Goal: Information Seeking & Learning: Learn about a topic

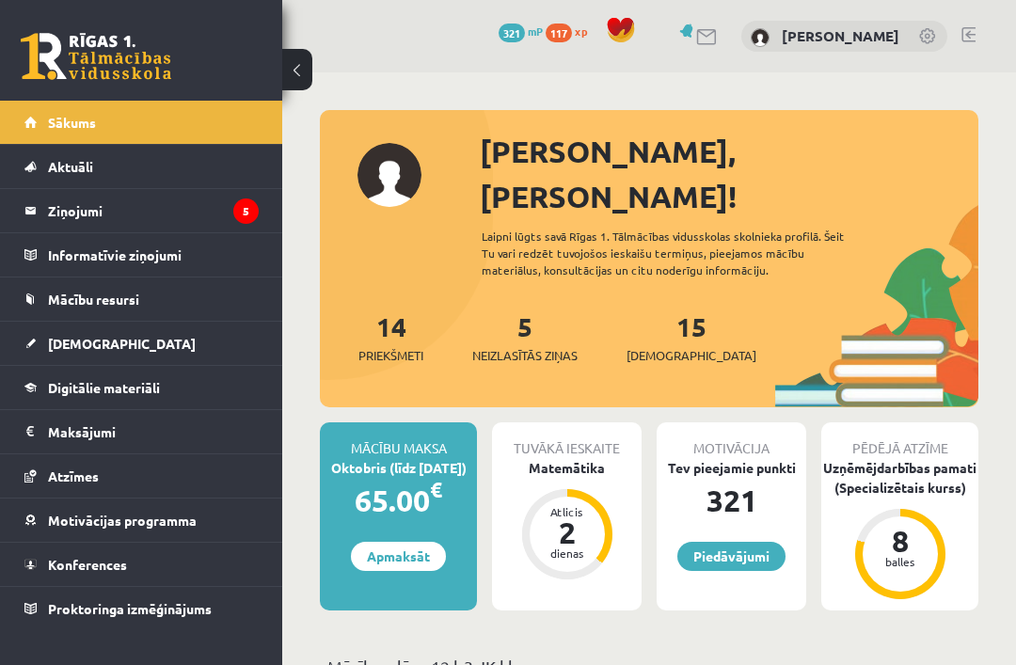
click at [39, 212] on link "Ziņojumi 5" at bounding box center [141, 210] width 234 height 43
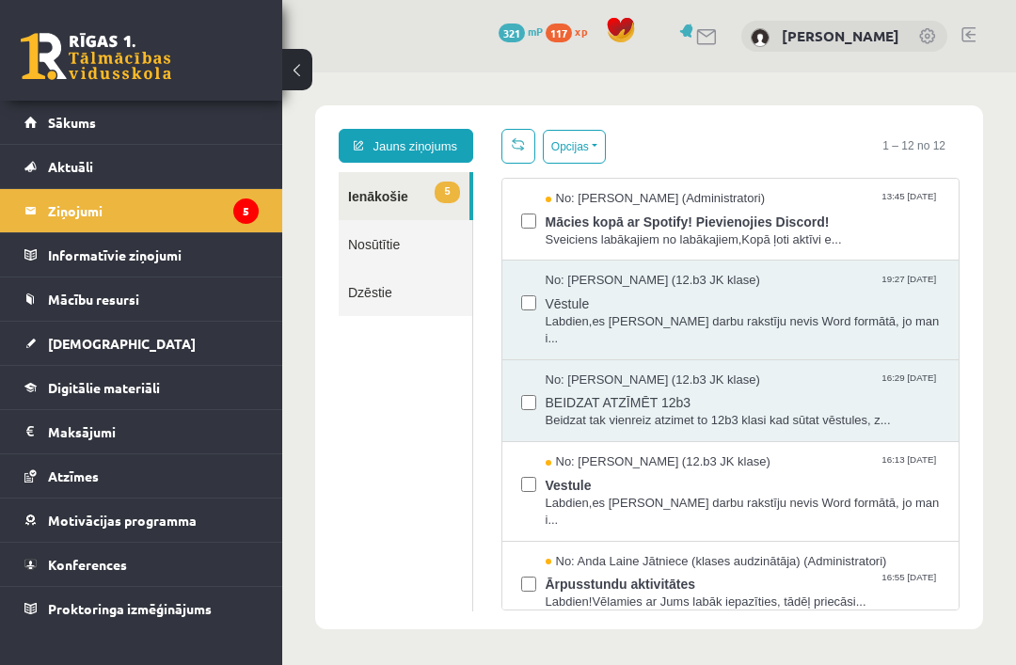
click at [44, 258] on link "Informatīvie ziņojumi 0" at bounding box center [141, 254] width 234 height 43
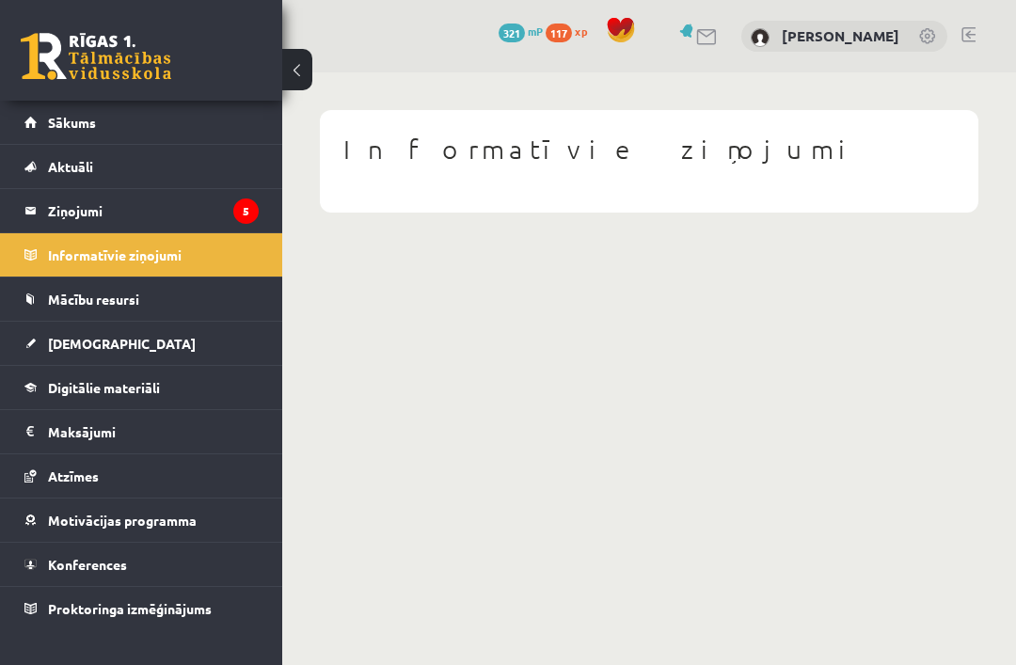
click at [45, 402] on link "Digitālie materiāli" at bounding box center [141, 387] width 234 height 43
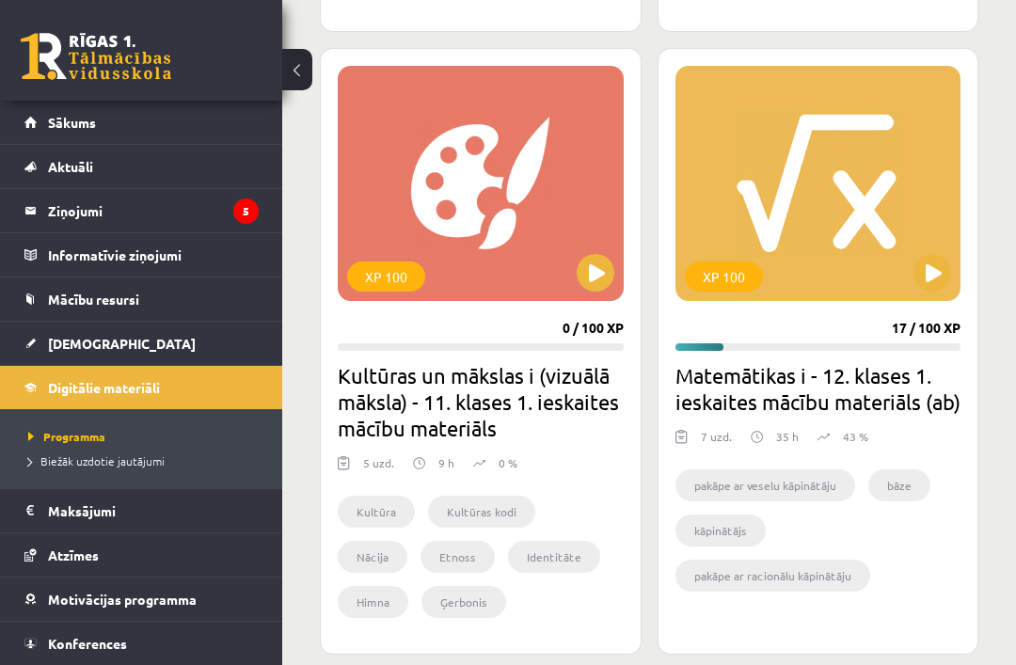
scroll to position [1551, 0]
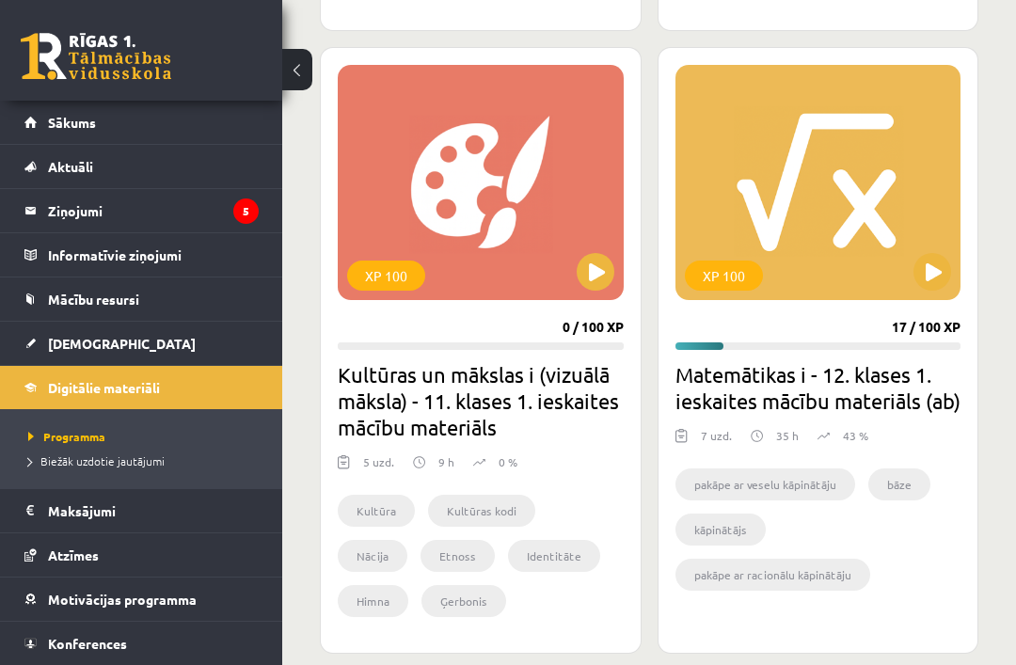
click at [900, 195] on div "XP 100" at bounding box center [819, 182] width 286 height 235
click at [946, 286] on div "XP 100" at bounding box center [819, 182] width 286 height 235
click at [875, 166] on div "XP 100" at bounding box center [819, 182] width 286 height 235
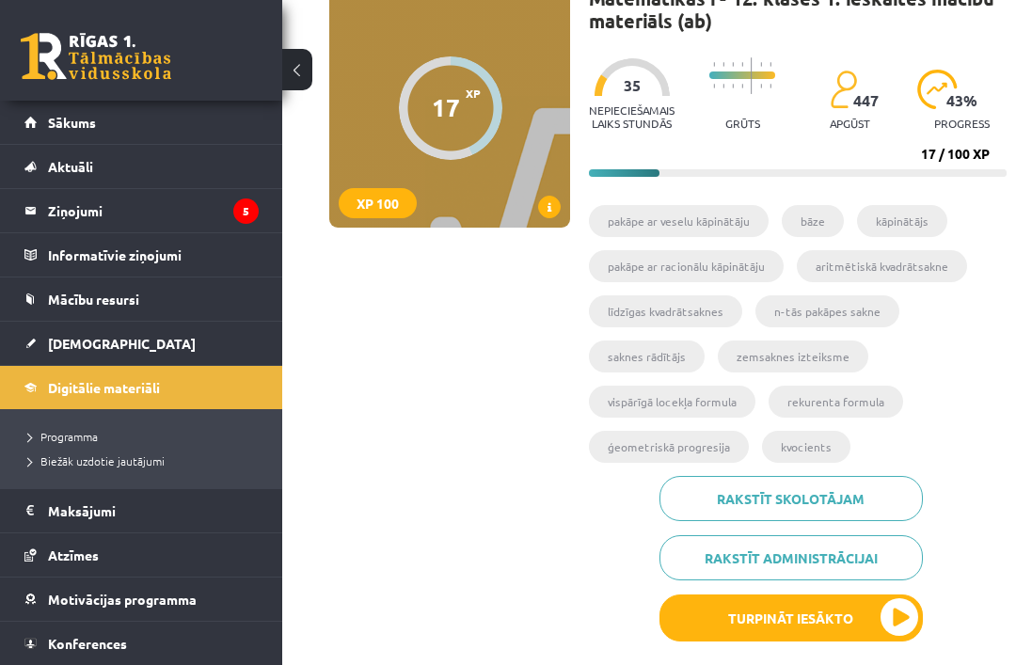
scroll to position [158, 0]
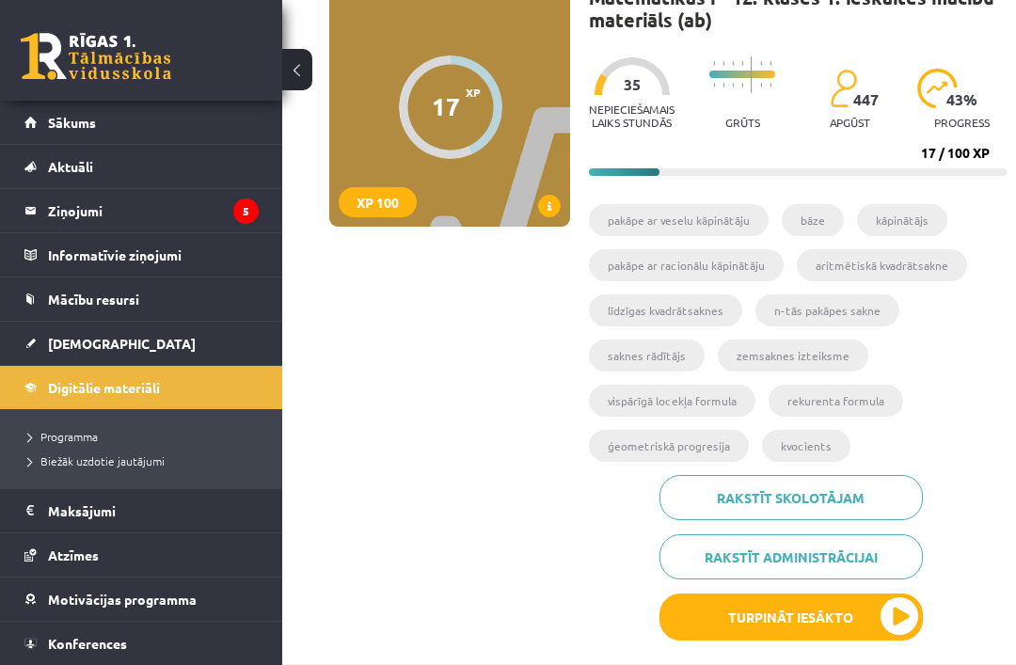
click at [871, 615] on button "Turpināt iesākto" at bounding box center [791, 617] width 263 height 47
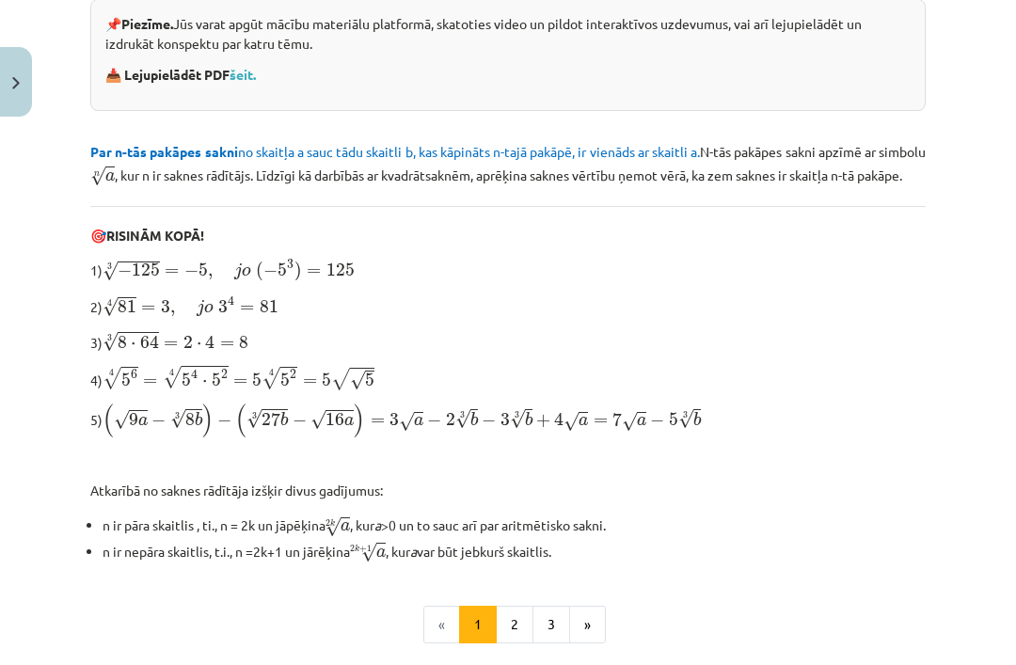
scroll to position [463, 0]
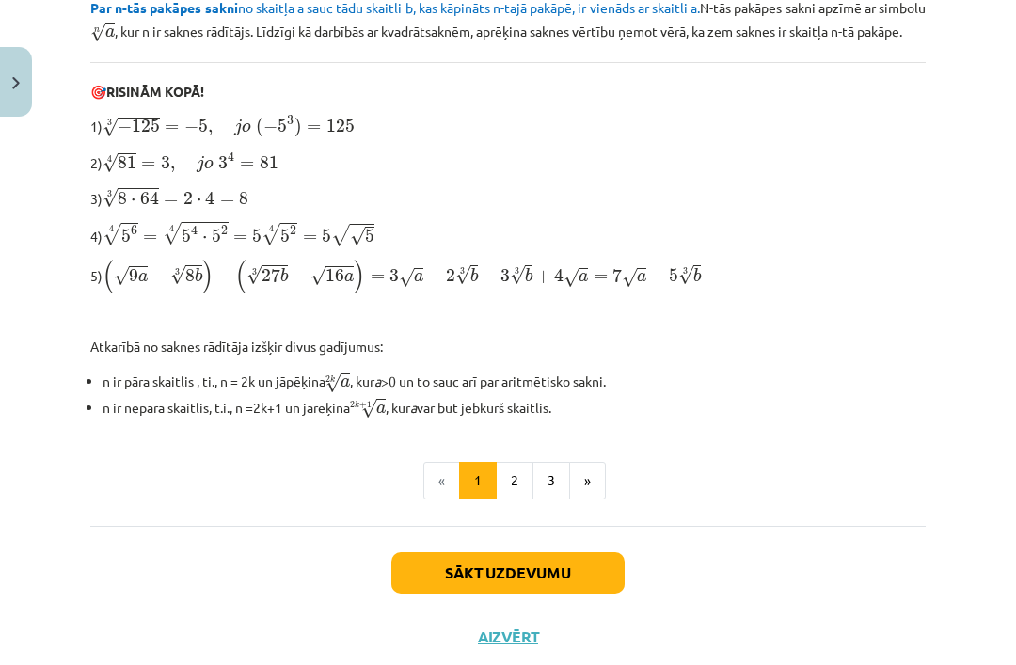
click at [529, 479] on button "2" at bounding box center [515, 481] width 38 height 38
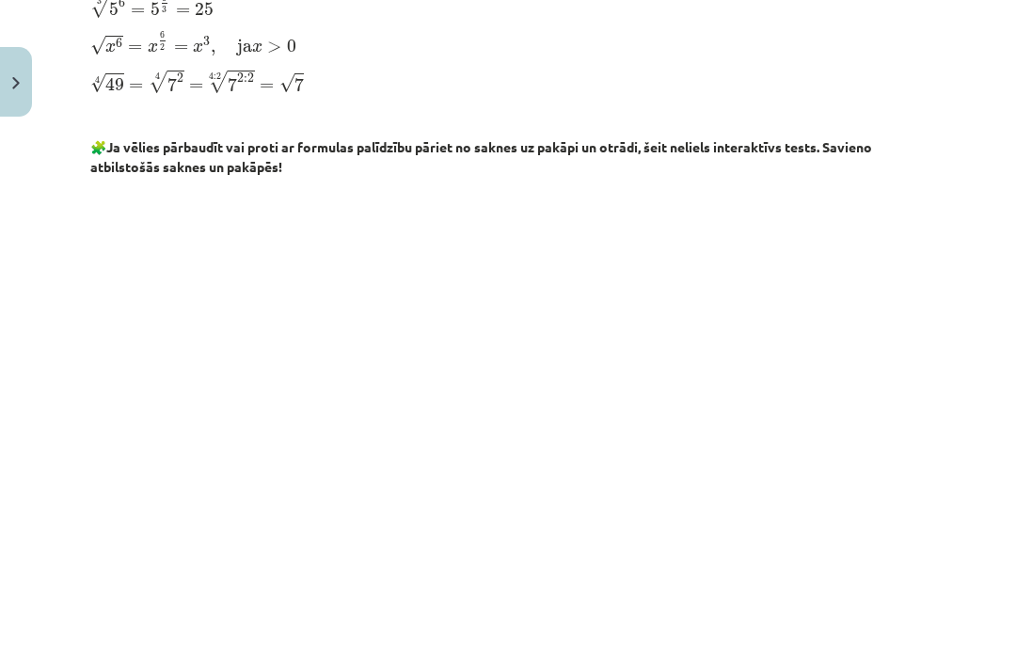
scroll to position [613, 0]
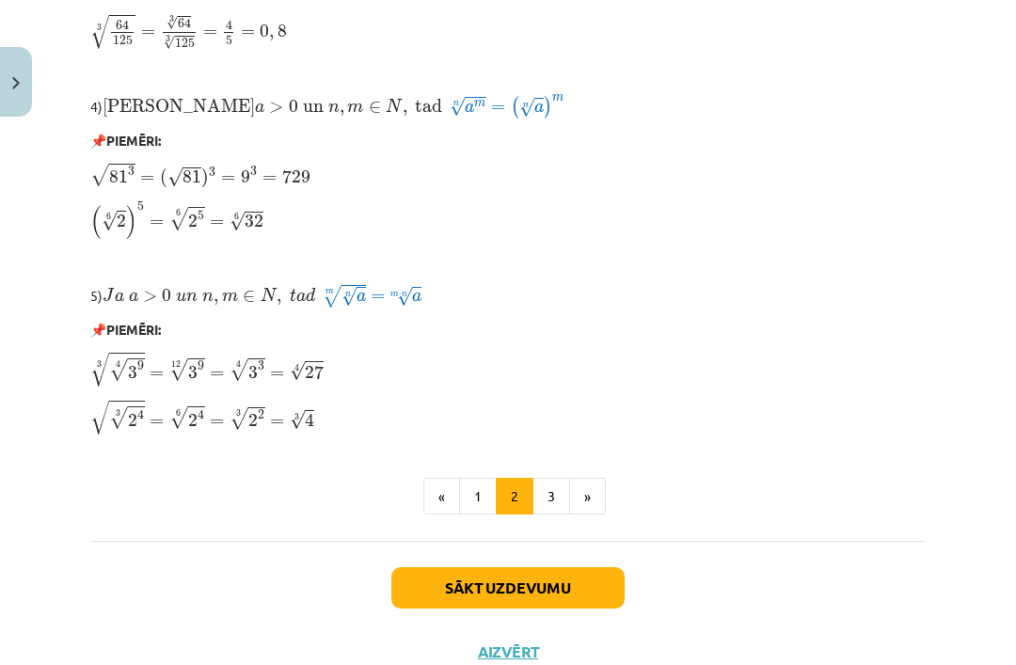
click at [556, 502] on button "3" at bounding box center [552, 497] width 38 height 38
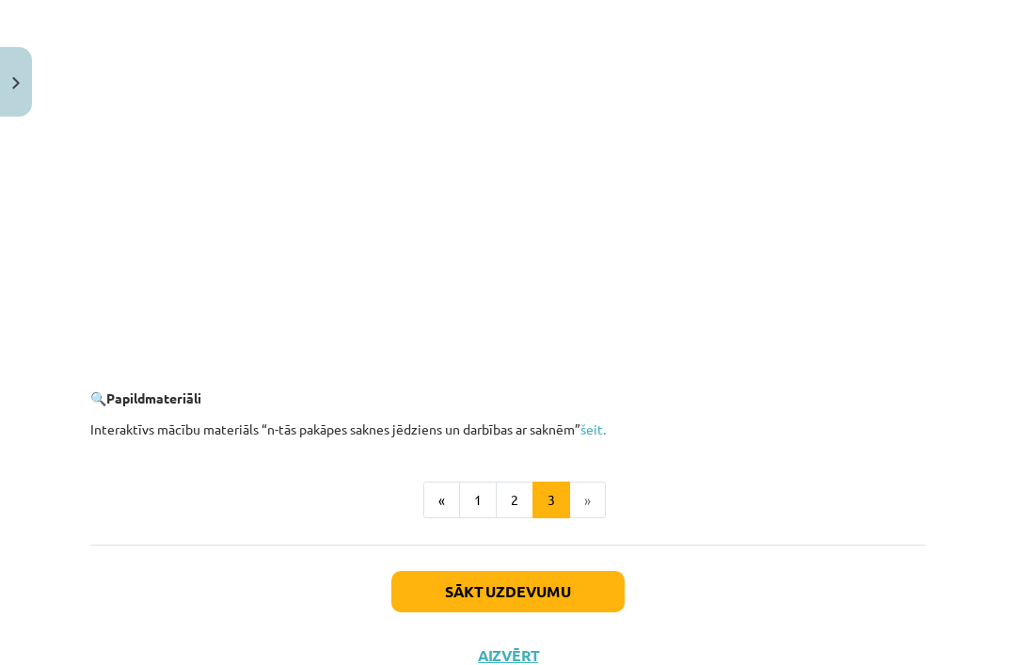
scroll to position [3417, 0]
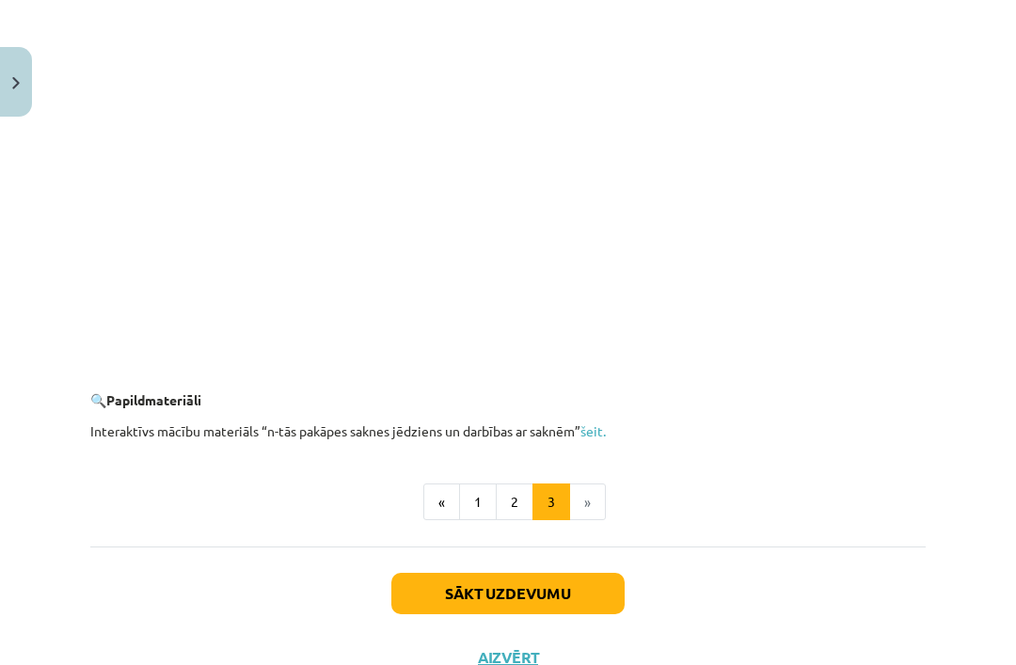
click at [505, 495] on button "2" at bounding box center [515, 503] width 38 height 38
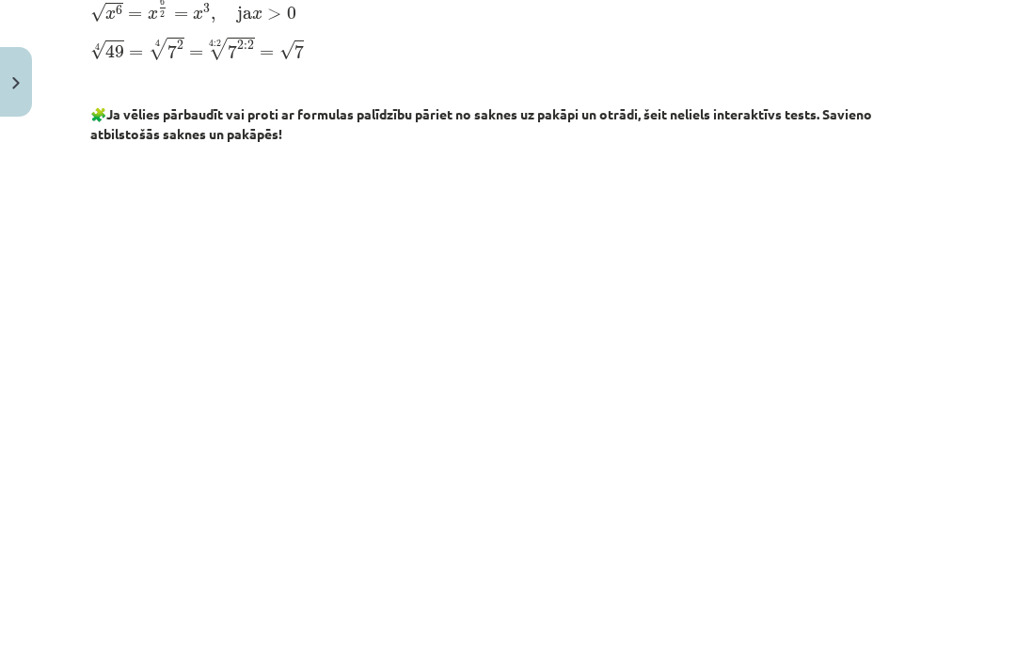
scroll to position [629, 0]
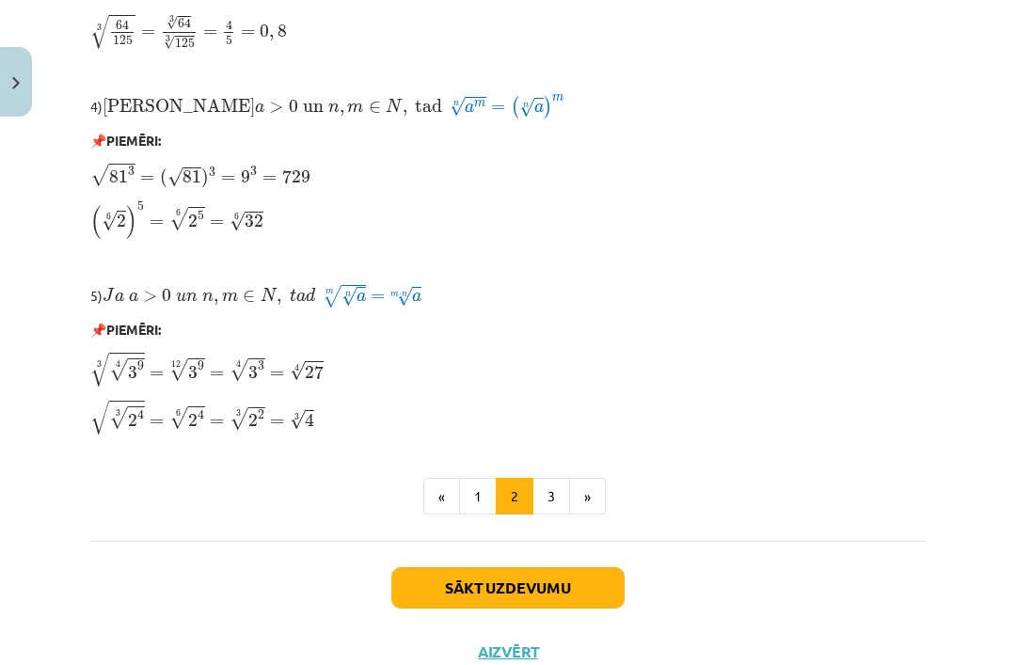
click at [558, 490] on button "3" at bounding box center [552, 497] width 38 height 38
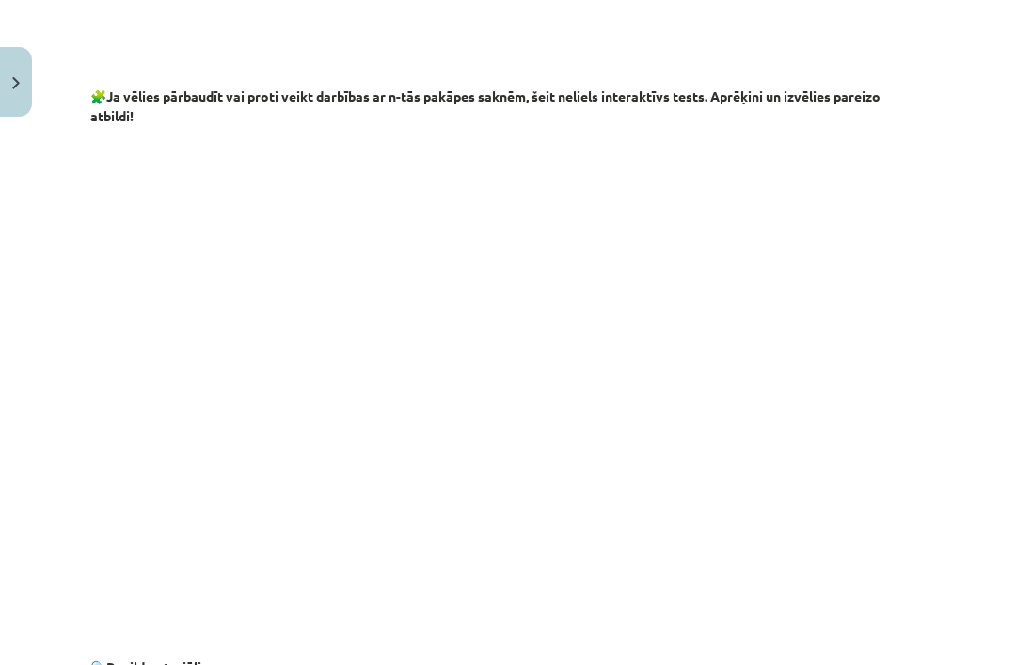
scroll to position [3148, 0]
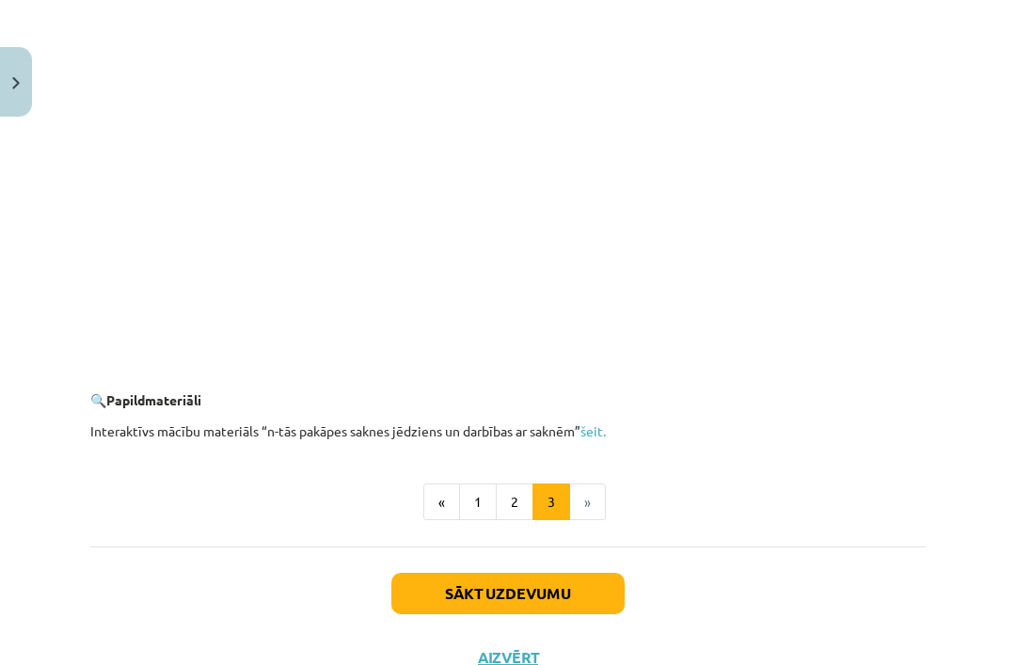
click at [569, 590] on button "Sākt uzdevumu" at bounding box center [507, 593] width 233 height 41
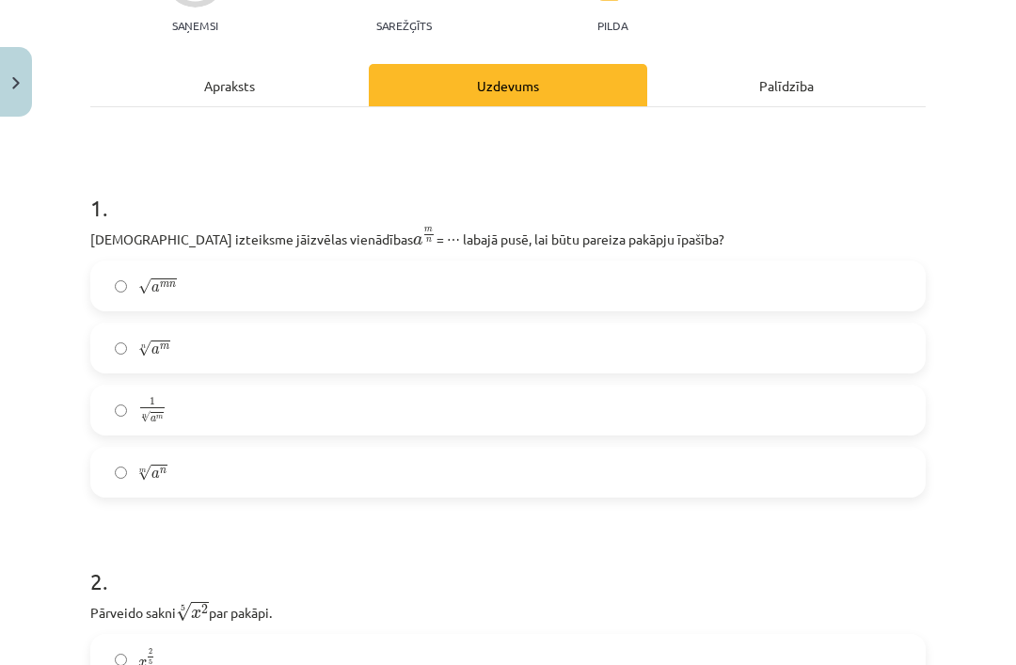
scroll to position [243, 0]
click at [319, 353] on label "n √ a m a m n" at bounding box center [508, 348] width 832 height 47
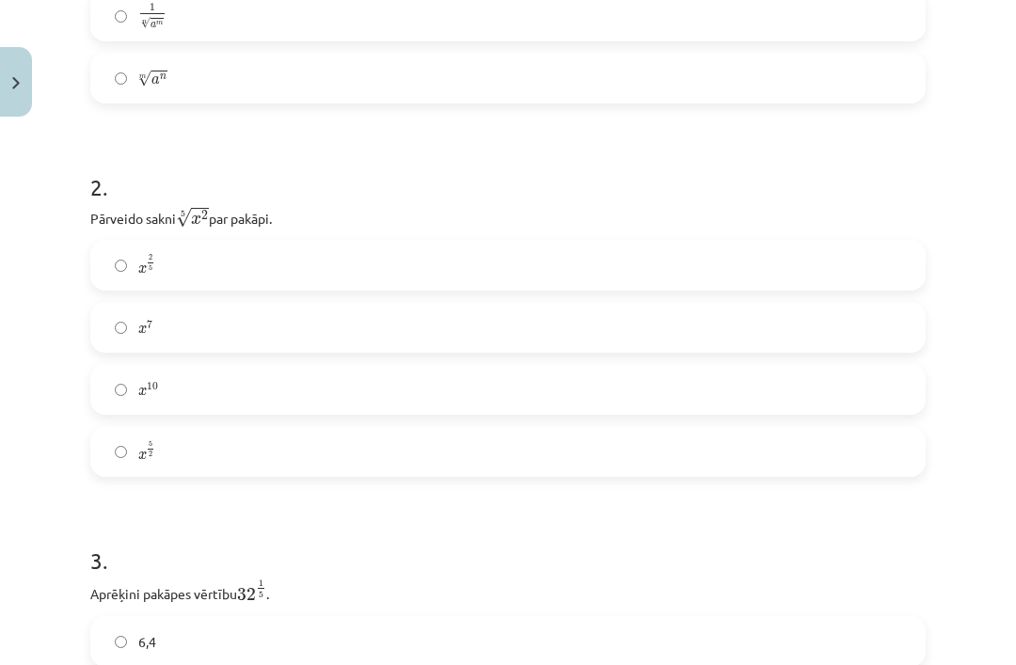
scroll to position [637, 0]
click at [641, 270] on label "x 2 5 x 2 5" at bounding box center [508, 265] width 832 height 47
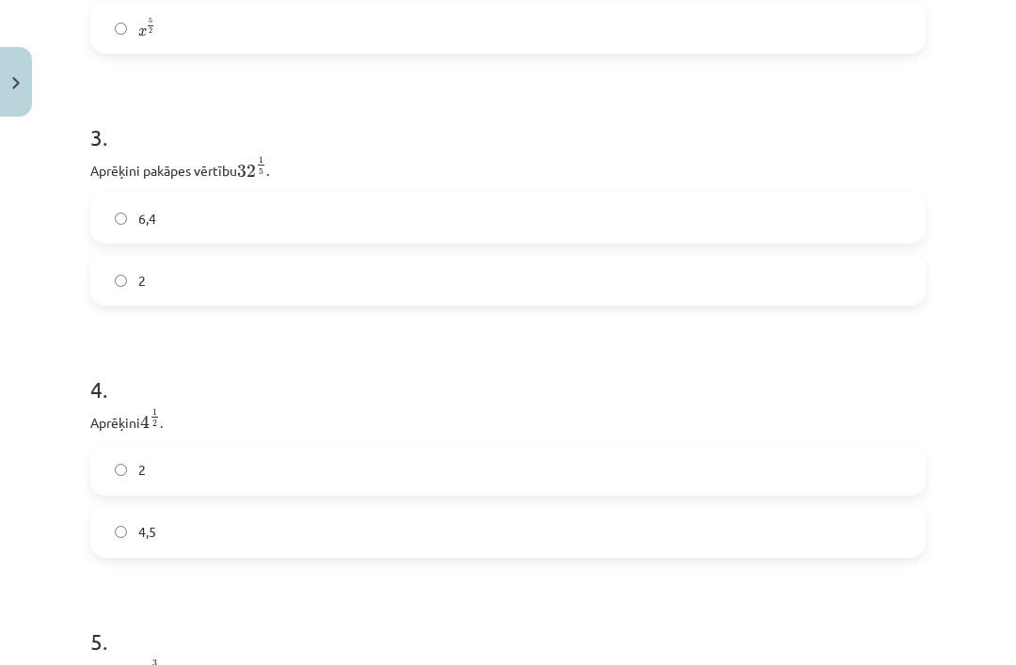
scroll to position [1060, 0]
click at [107, 291] on label "2" at bounding box center [508, 280] width 832 height 47
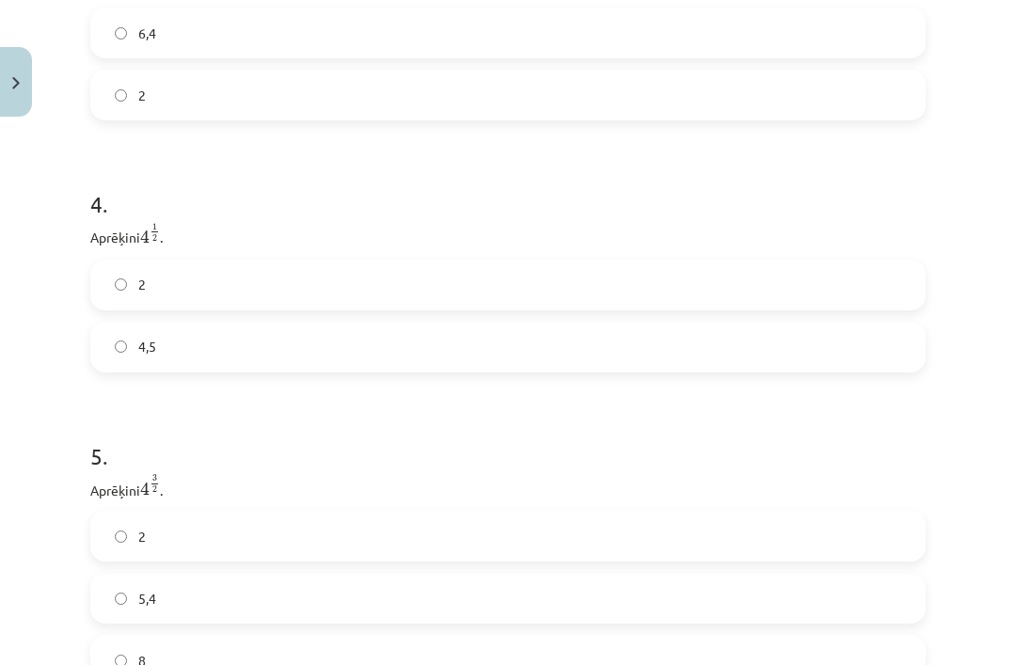
scroll to position [1247, 0]
click at [105, 291] on label "2" at bounding box center [508, 284] width 832 height 47
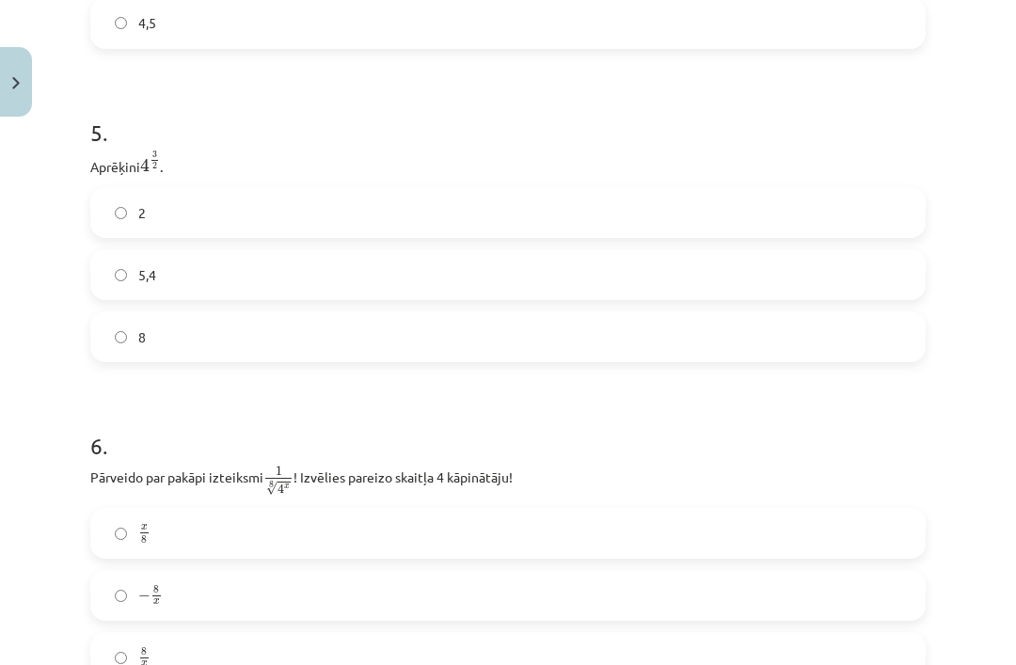
scroll to position [1570, 0]
click at [107, 354] on label "8" at bounding box center [508, 336] width 832 height 47
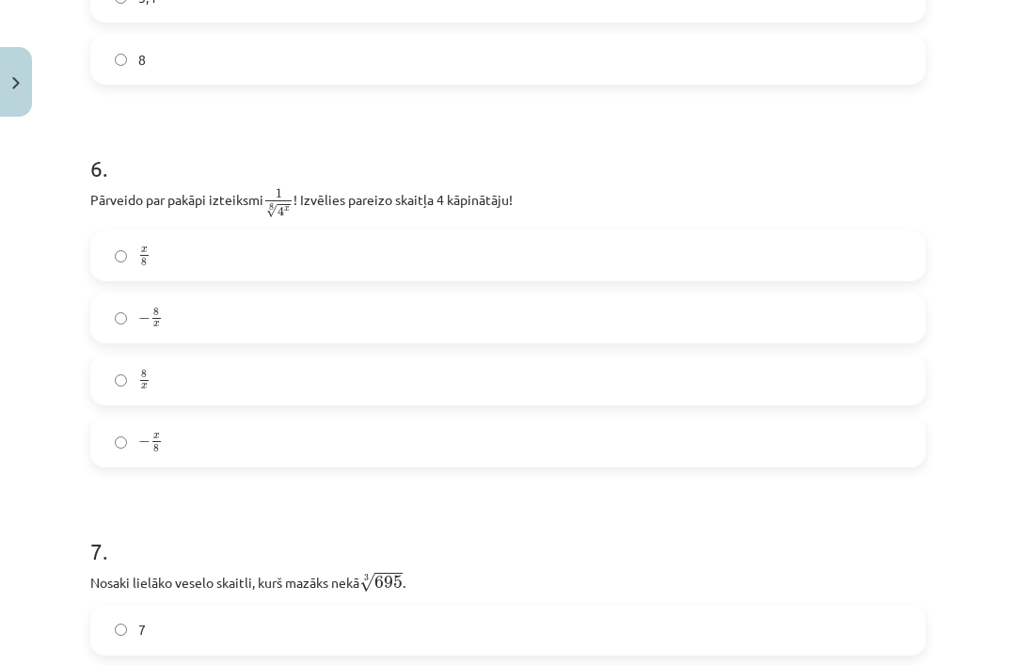
scroll to position [1848, 0]
click at [116, 266] on label "x 8 x 8" at bounding box center [508, 254] width 832 height 47
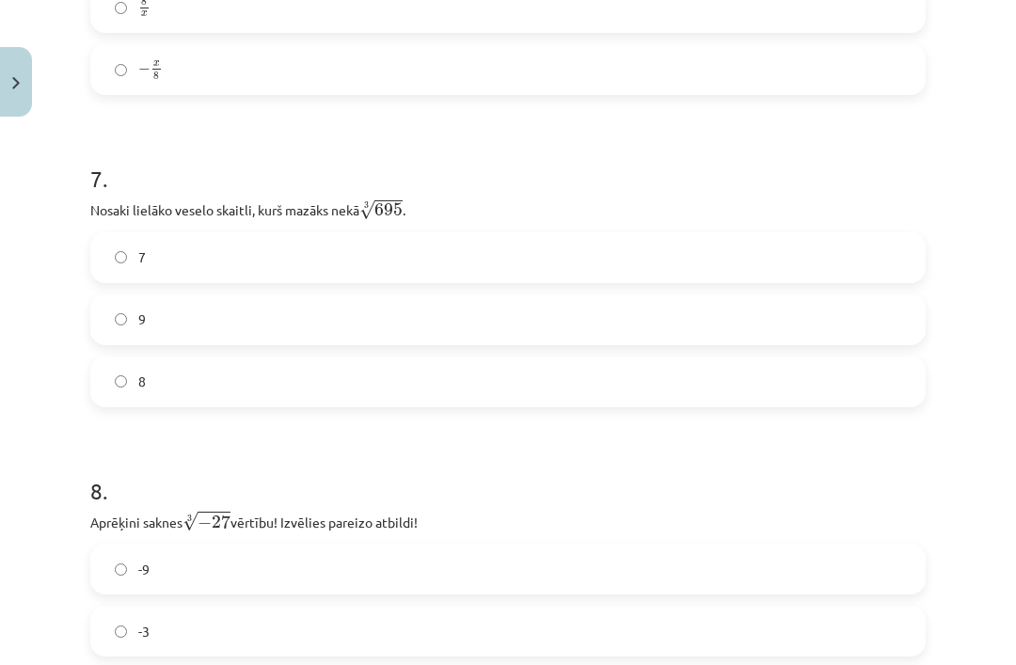
scroll to position [2220, 0]
click at [503, 385] on label "8" at bounding box center [508, 382] width 832 height 47
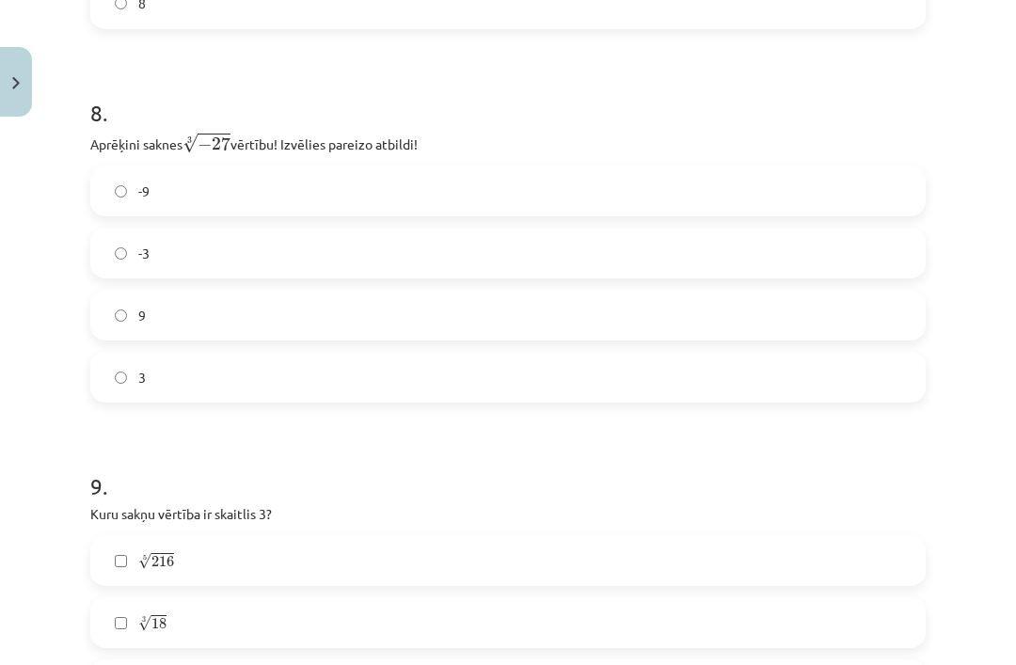
scroll to position [2598, 0]
click at [510, 258] on label "-3" at bounding box center [508, 253] width 832 height 47
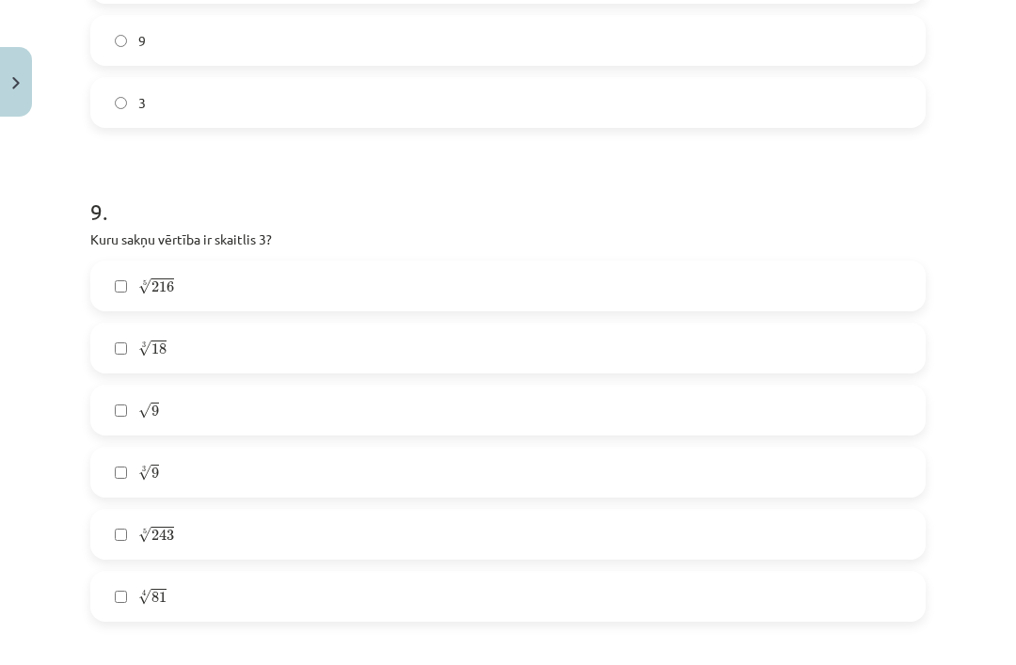
scroll to position [2873, 0]
click at [119, 620] on label "4 √ 81 81 4" at bounding box center [508, 596] width 832 height 47
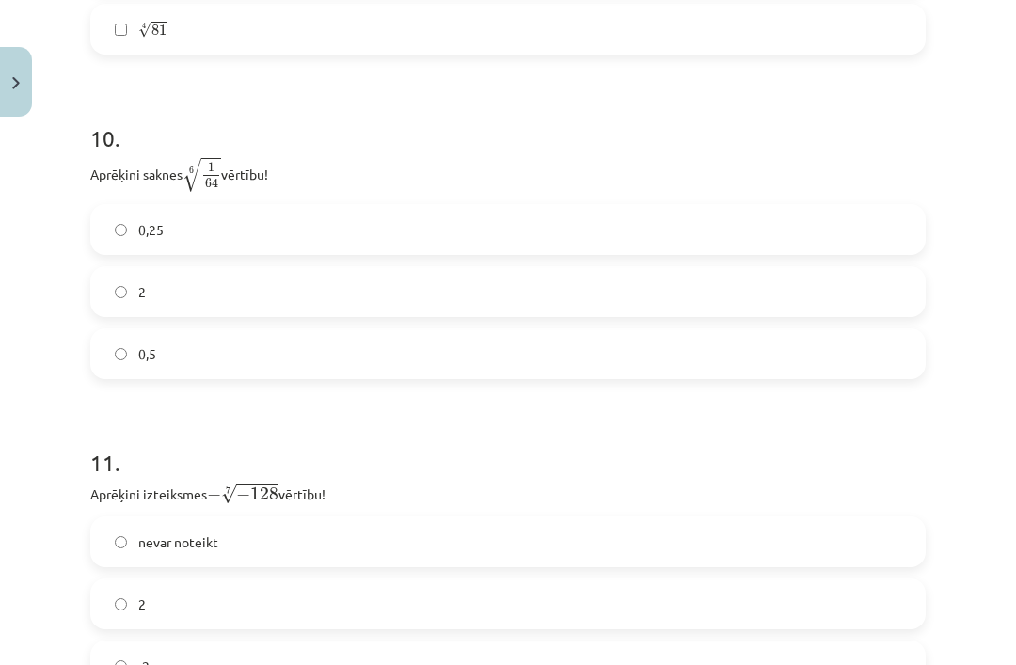
scroll to position [3440, 0]
click at [457, 348] on label "0,5" at bounding box center [508, 353] width 832 height 47
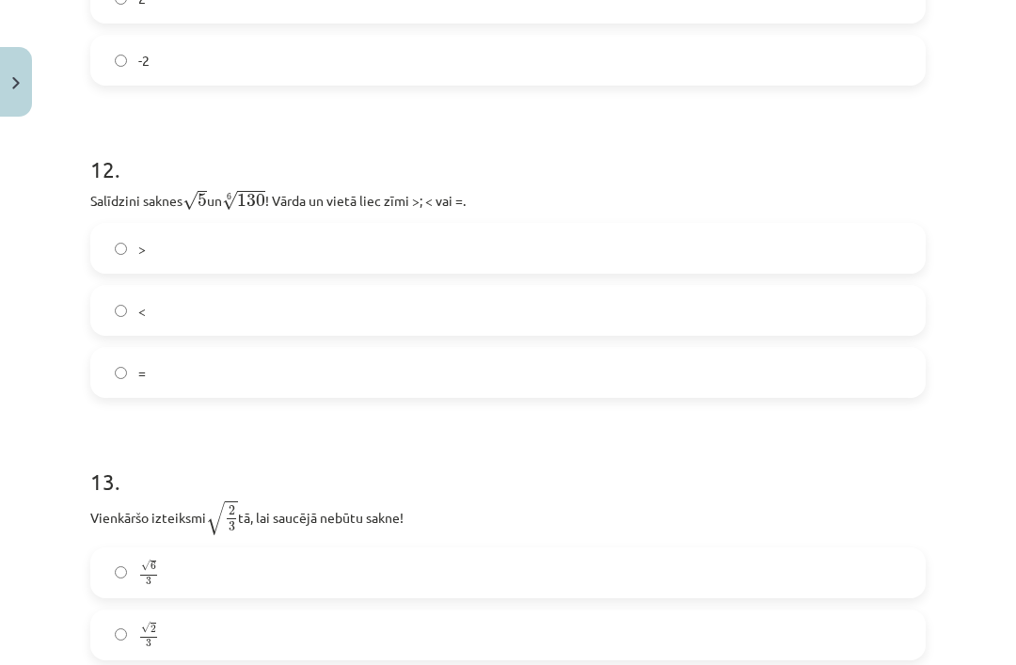
scroll to position [4056, 0]
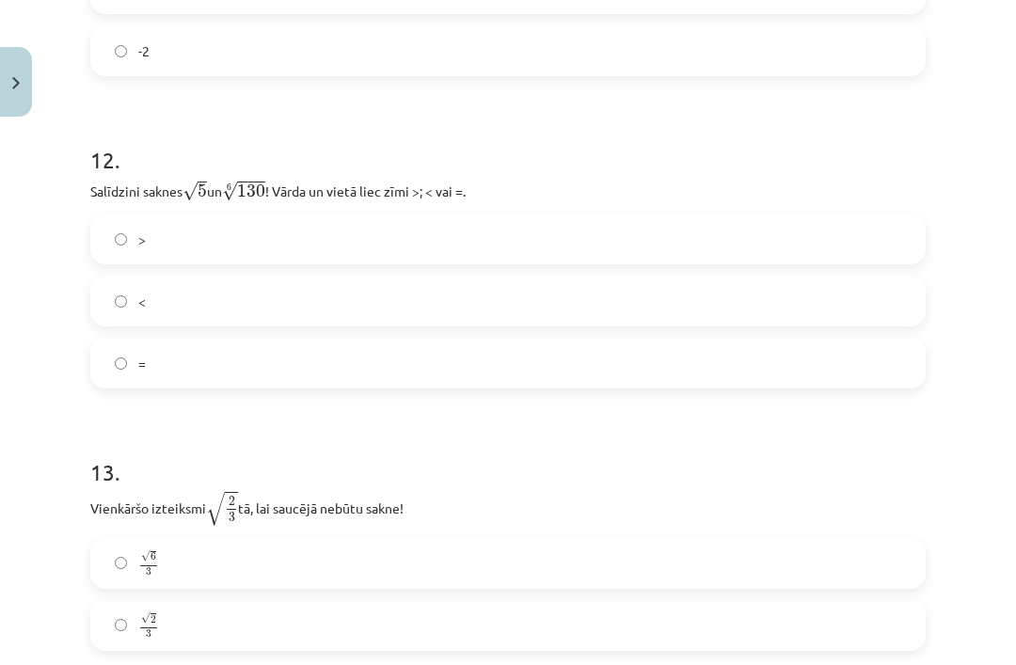
click at [794, 554] on label "√ 6 3 6 3" at bounding box center [508, 563] width 832 height 47
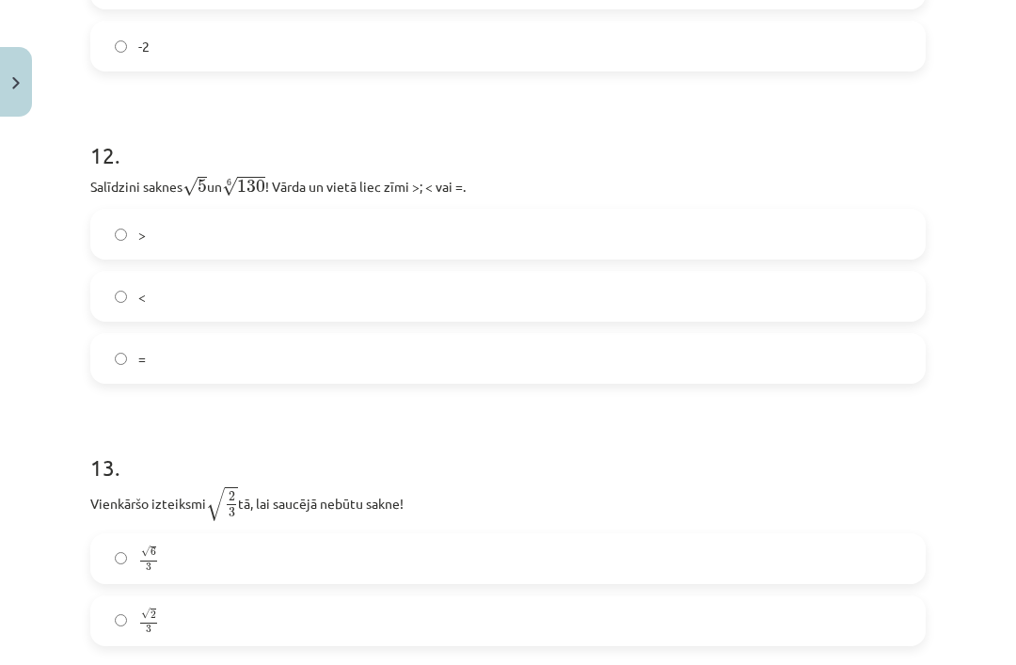
scroll to position [4061, 0]
click at [283, 248] on label ">" at bounding box center [508, 233] width 832 height 47
click at [241, 298] on label "<" at bounding box center [508, 295] width 832 height 47
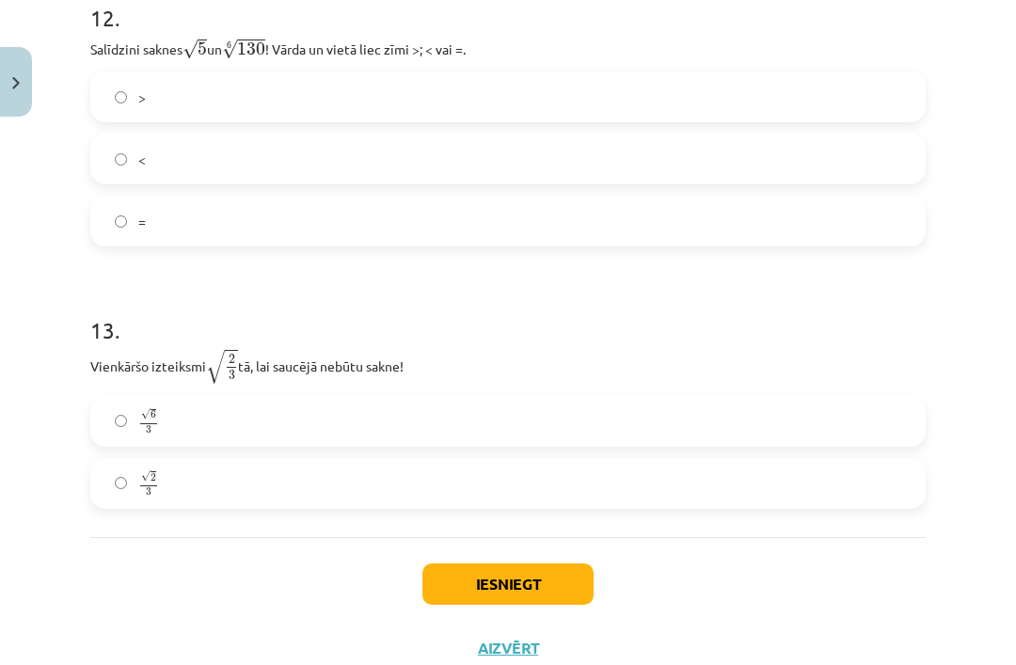
scroll to position [4197, 0]
click at [521, 589] on button "Iesniegt" at bounding box center [507, 585] width 171 height 41
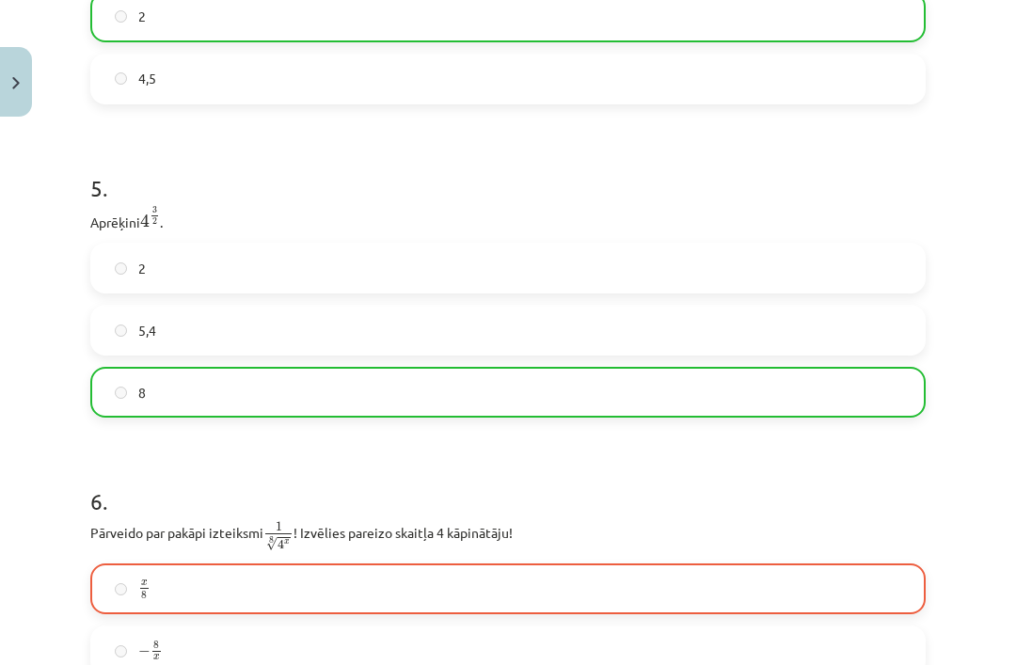
scroll to position [1499, 0]
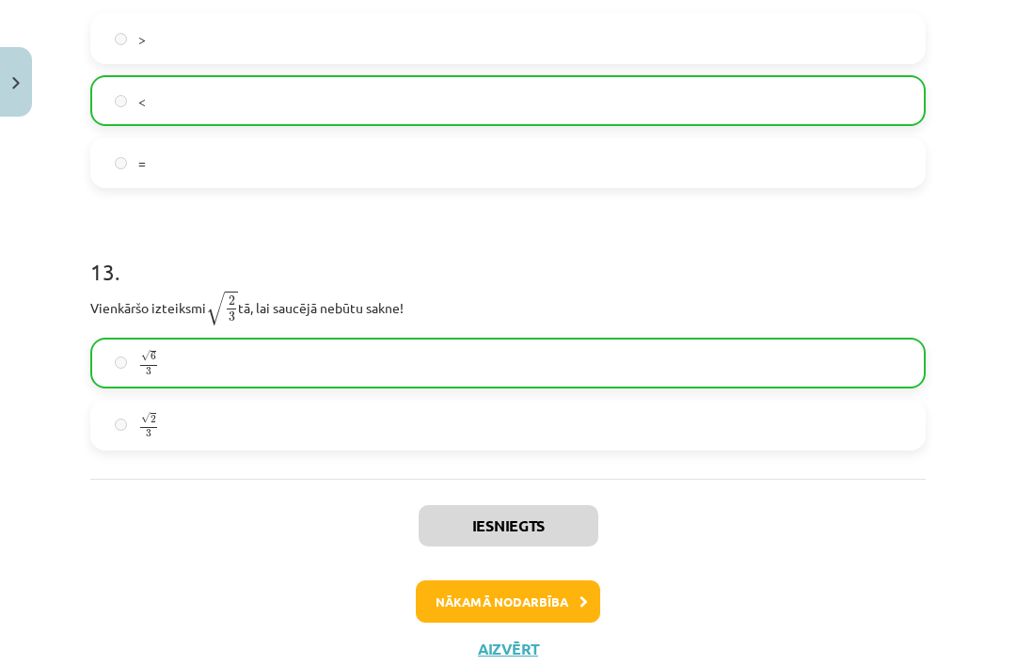
click at [564, 605] on button "Nākamā nodarbība" at bounding box center [508, 602] width 184 height 43
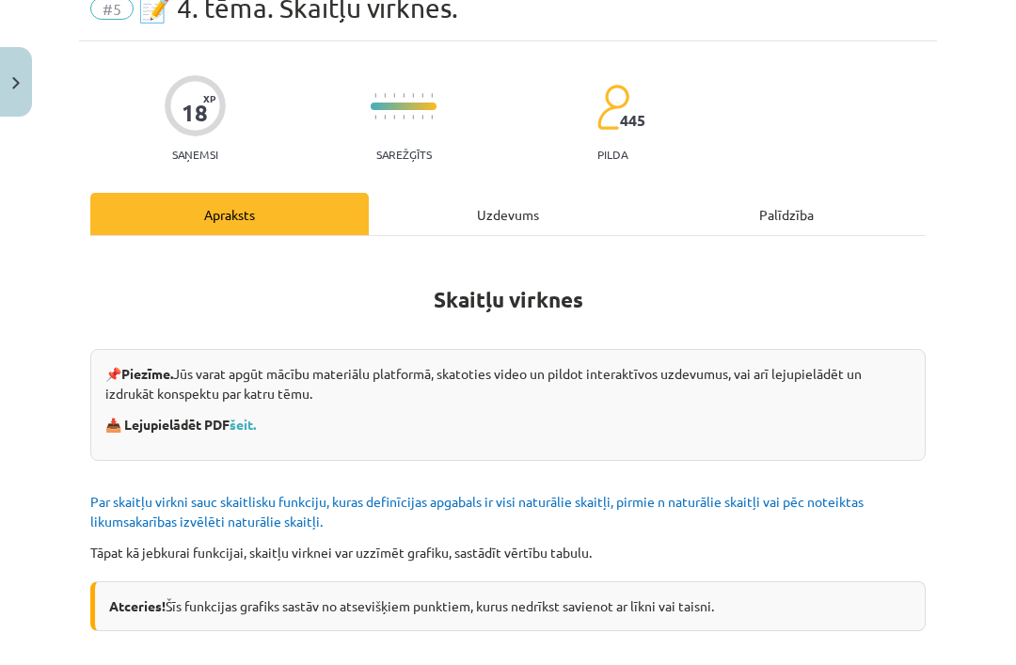
scroll to position [83, 0]
click at [237, 426] on link "šeit." at bounding box center [243, 425] width 26 height 17
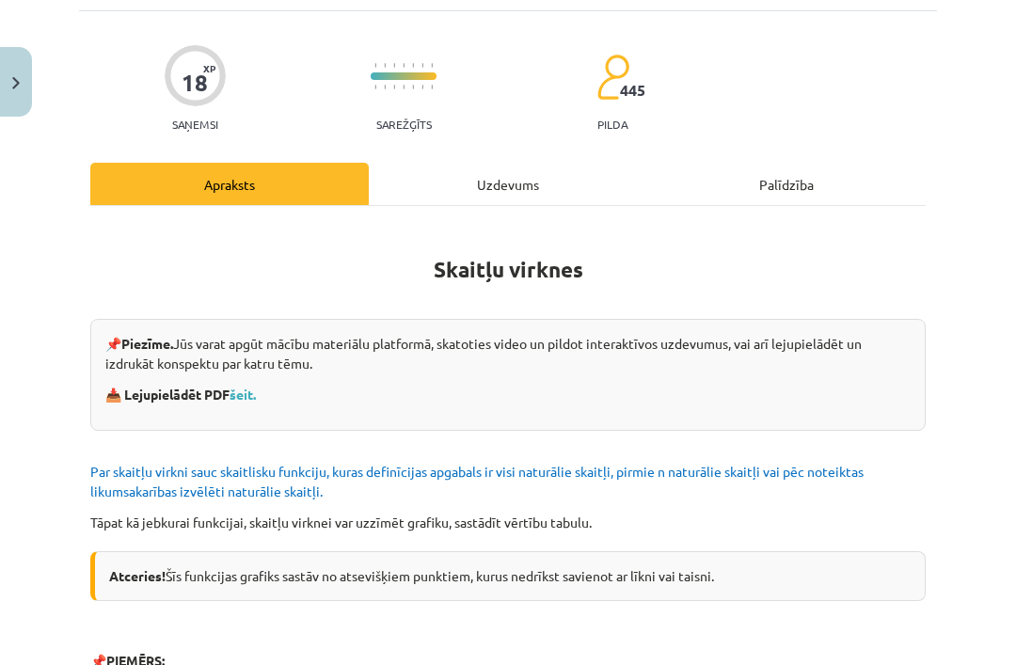
scroll to position [115, 0]
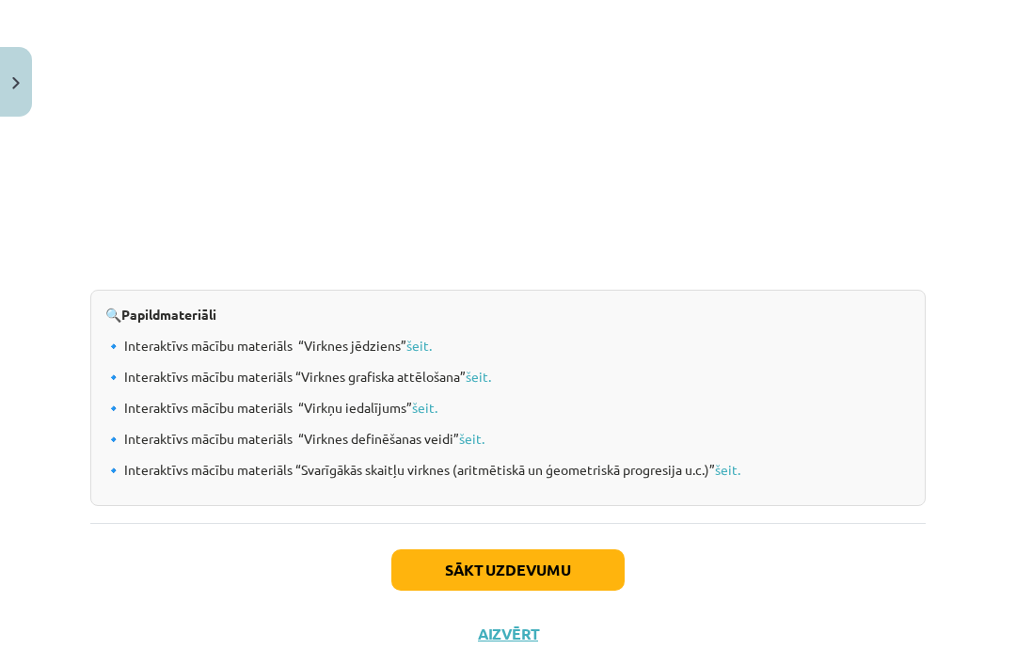
click at [469, 583] on button "Sākt uzdevumu" at bounding box center [507, 570] width 233 height 41
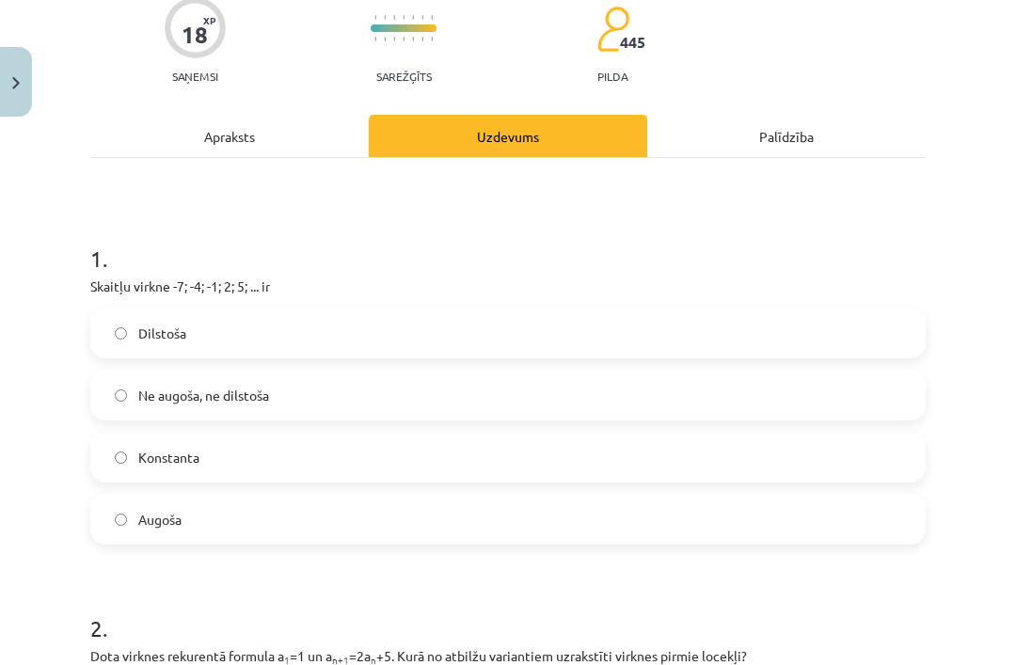
scroll to position [162, 0]
click at [580, 538] on label "Augoša" at bounding box center [508, 519] width 832 height 47
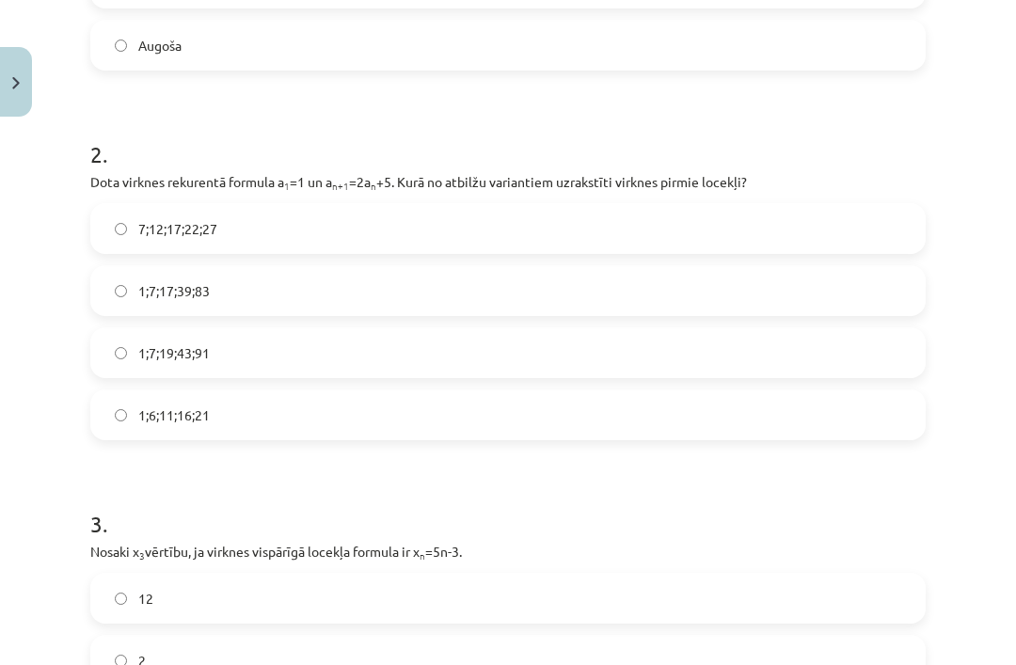
scroll to position [636, 0]
click at [253, 341] on label "1;7;19;43;91" at bounding box center [508, 352] width 832 height 47
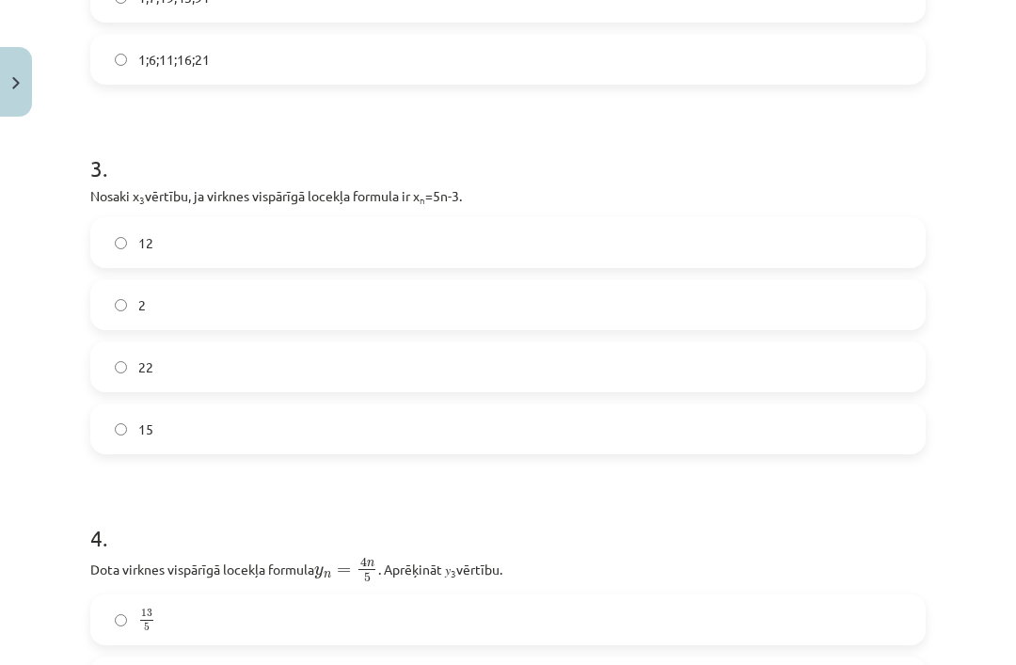
scroll to position [995, 0]
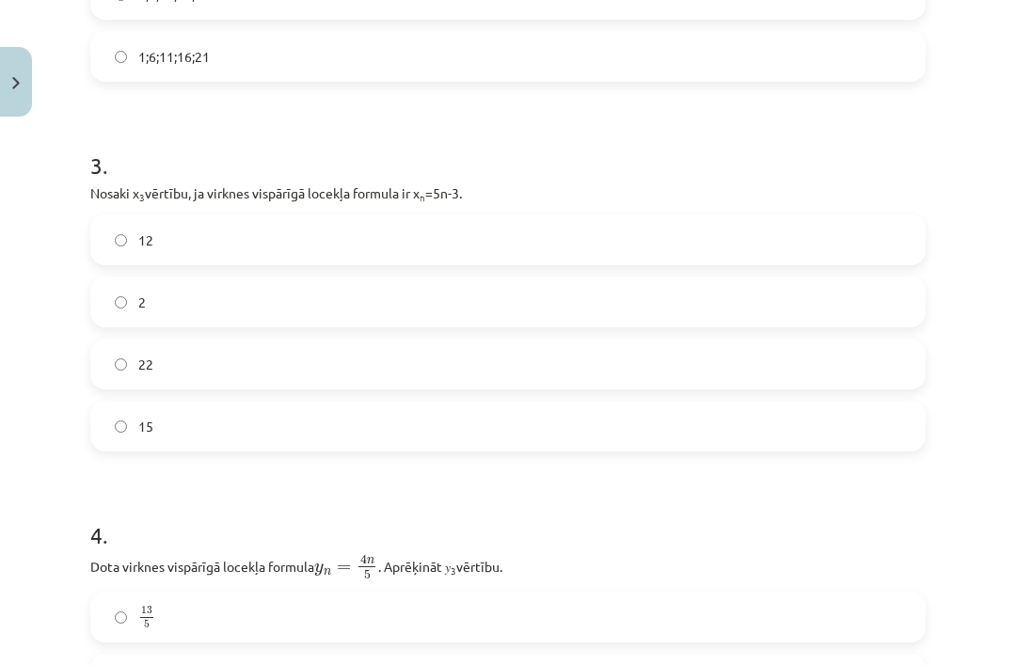
click at [355, 241] on label "12" at bounding box center [508, 239] width 832 height 47
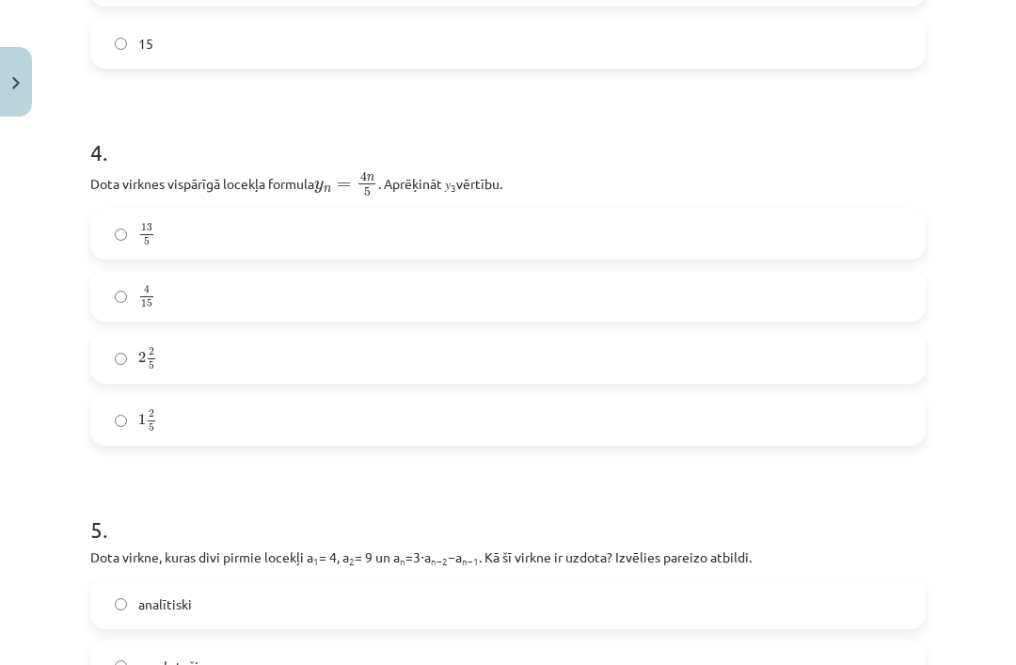
scroll to position [1379, 0]
click at [198, 361] on label "2 2 5 2 2 5" at bounding box center [508, 357] width 832 height 47
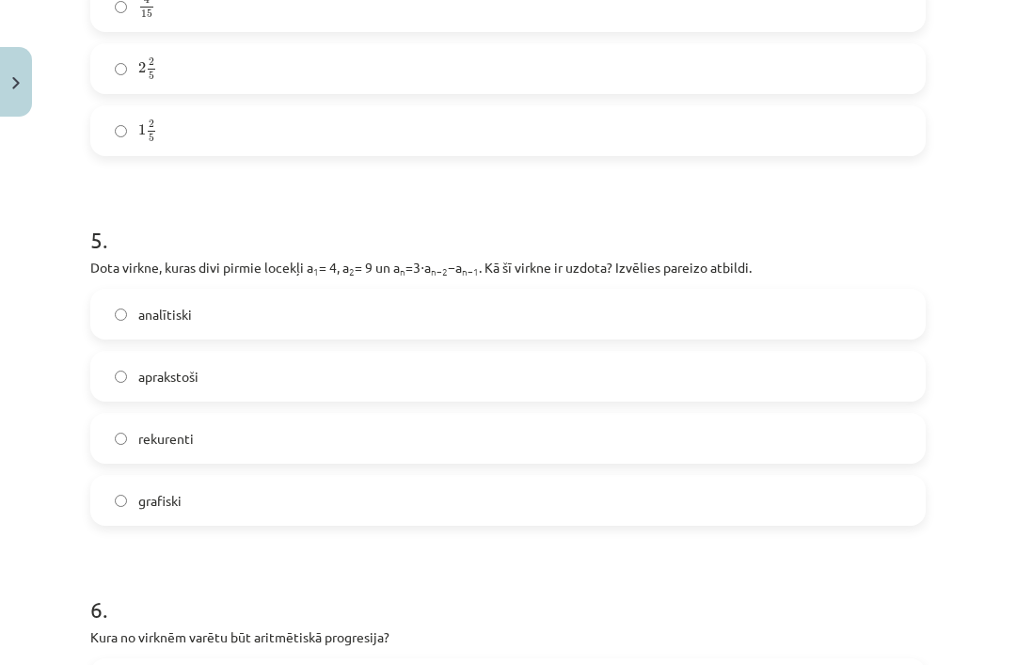
scroll to position [1667, 0]
click at [213, 438] on label "rekurenti" at bounding box center [508, 438] width 832 height 47
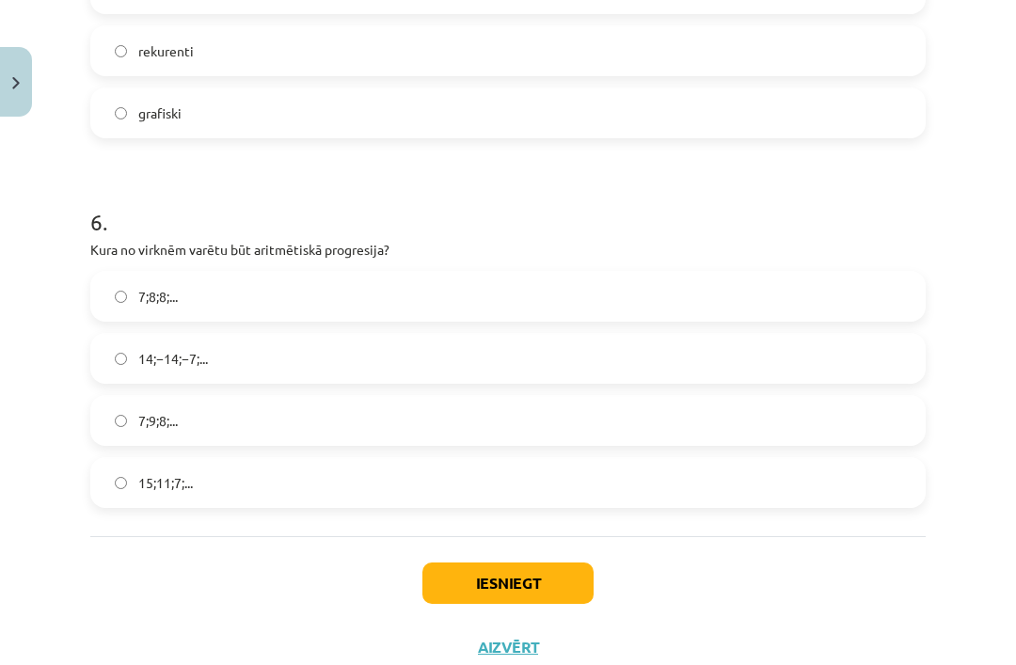
scroll to position [2054, 0]
click at [239, 488] on label "15;11;7;..." at bounding box center [508, 483] width 832 height 47
click at [535, 582] on button "Iesniegt" at bounding box center [507, 584] width 171 height 41
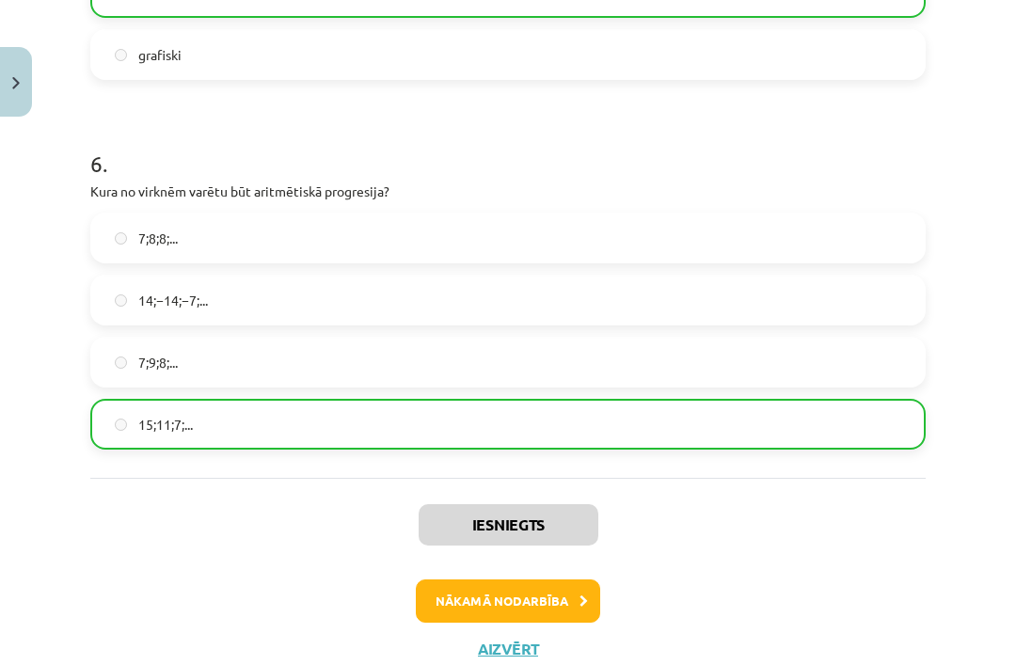
click at [530, 599] on button "Nākamā nodarbība" at bounding box center [508, 601] width 184 height 43
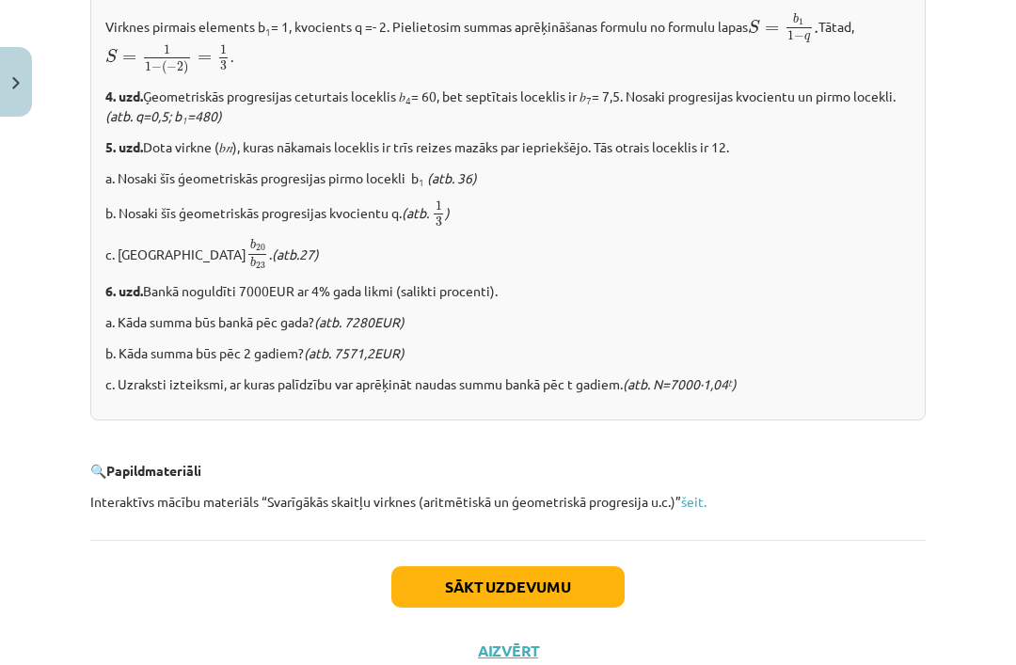
scroll to position [2323, 0]
click at [534, 567] on button "Sākt uzdevumu" at bounding box center [507, 587] width 233 height 41
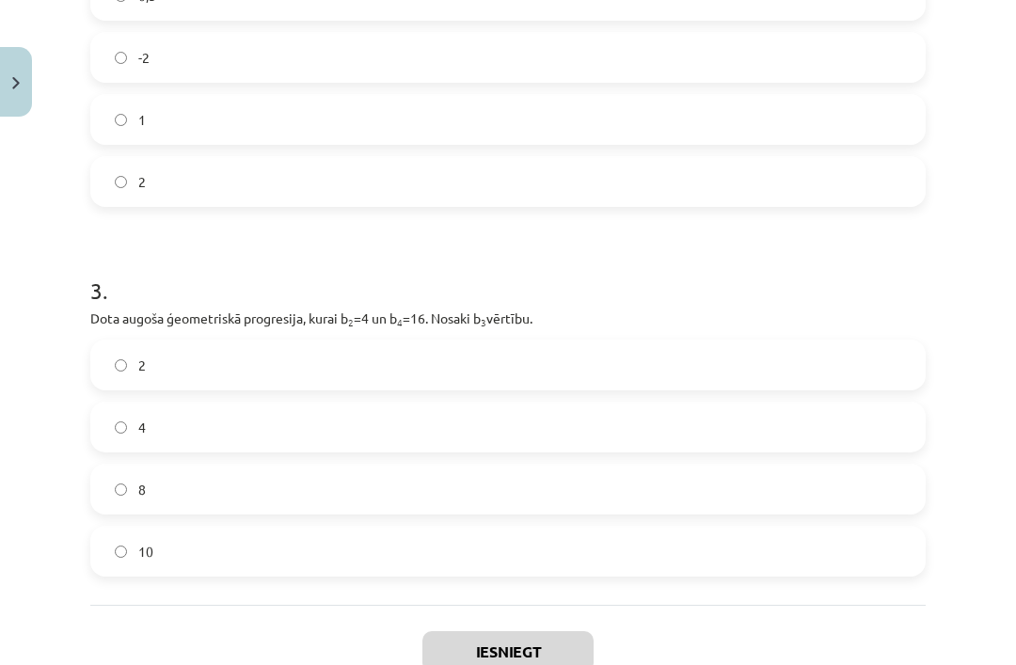
scroll to position [747, 0]
click at [722, 492] on label "8" at bounding box center [508, 487] width 832 height 47
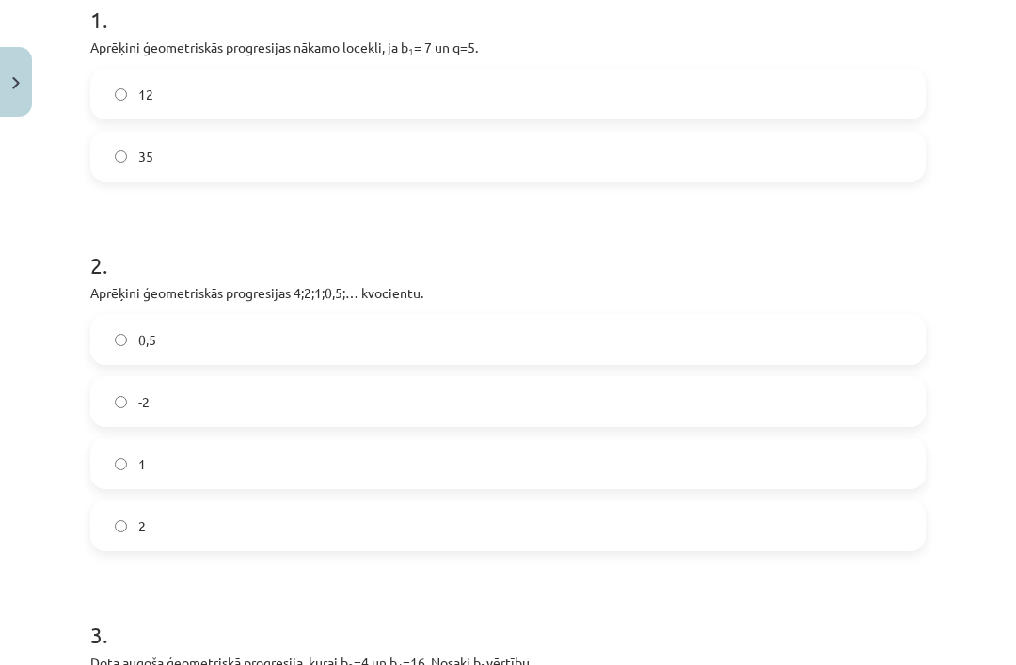
scroll to position [401, 0]
click at [855, 327] on label "0,5" at bounding box center [508, 339] width 832 height 47
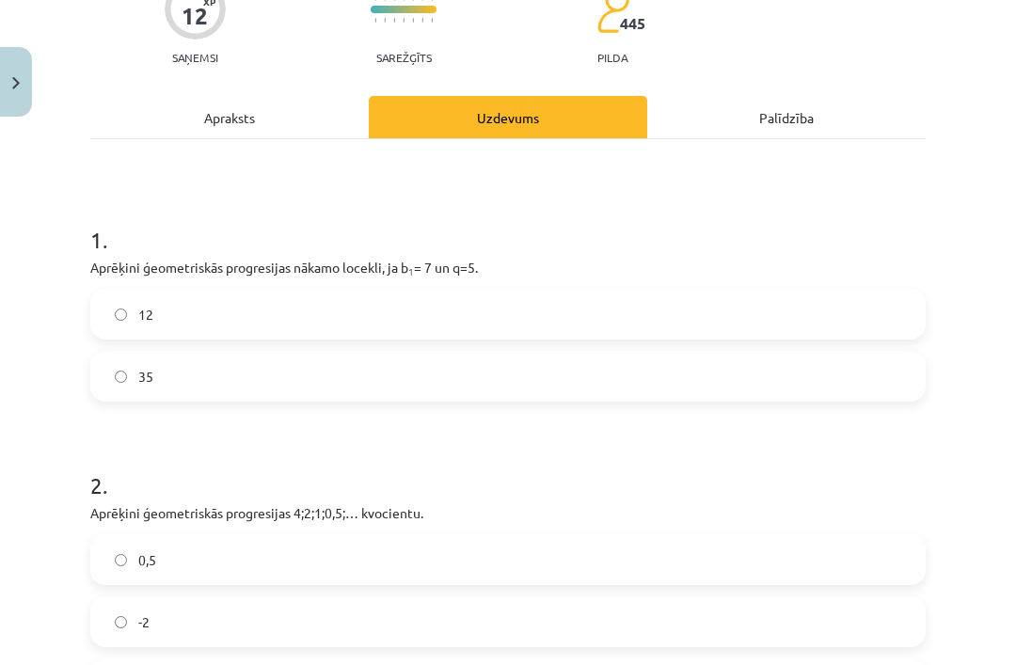
scroll to position [181, 0]
click at [779, 375] on label "35" at bounding box center [508, 376] width 832 height 47
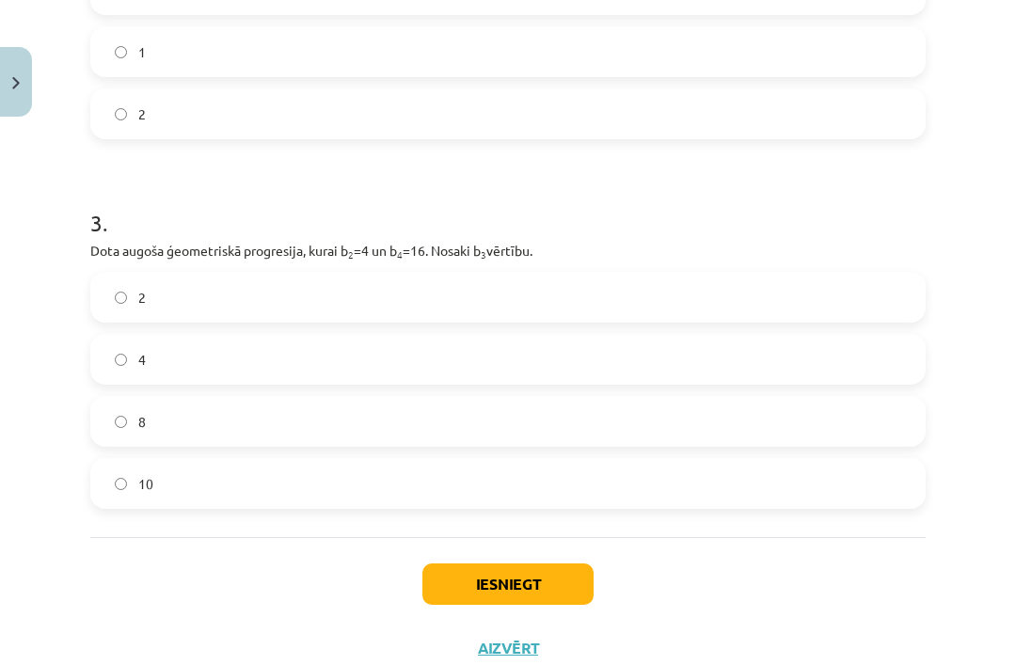
click at [562, 565] on button "Iesniegt" at bounding box center [507, 584] width 171 height 41
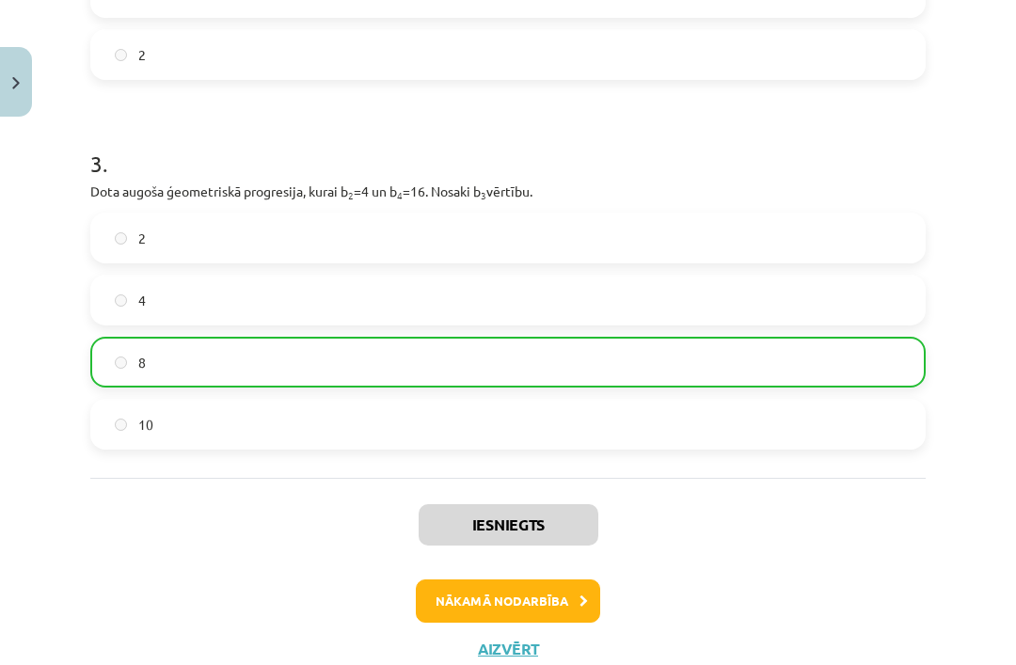
click at [550, 600] on button "Nākamā nodarbība" at bounding box center [508, 601] width 184 height 43
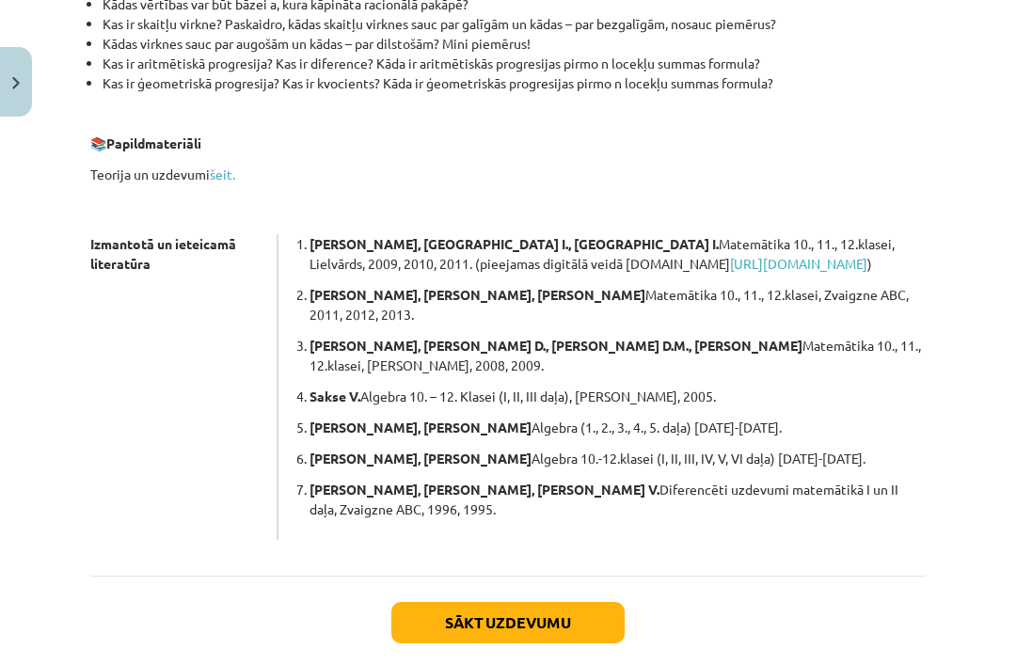
scroll to position [483, 0]
click at [438, 603] on button "Sākt uzdevumu" at bounding box center [507, 623] width 233 height 41
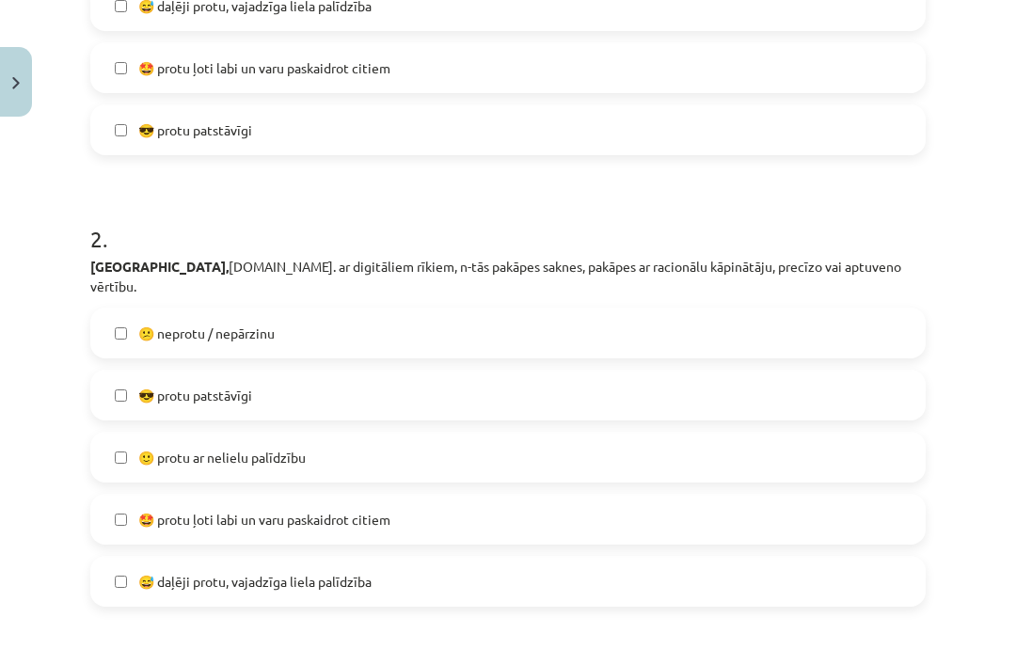
scroll to position [633, 0]
click at [102, 434] on label "🙂 protu ar nelielu palīdzību" at bounding box center [508, 457] width 832 height 47
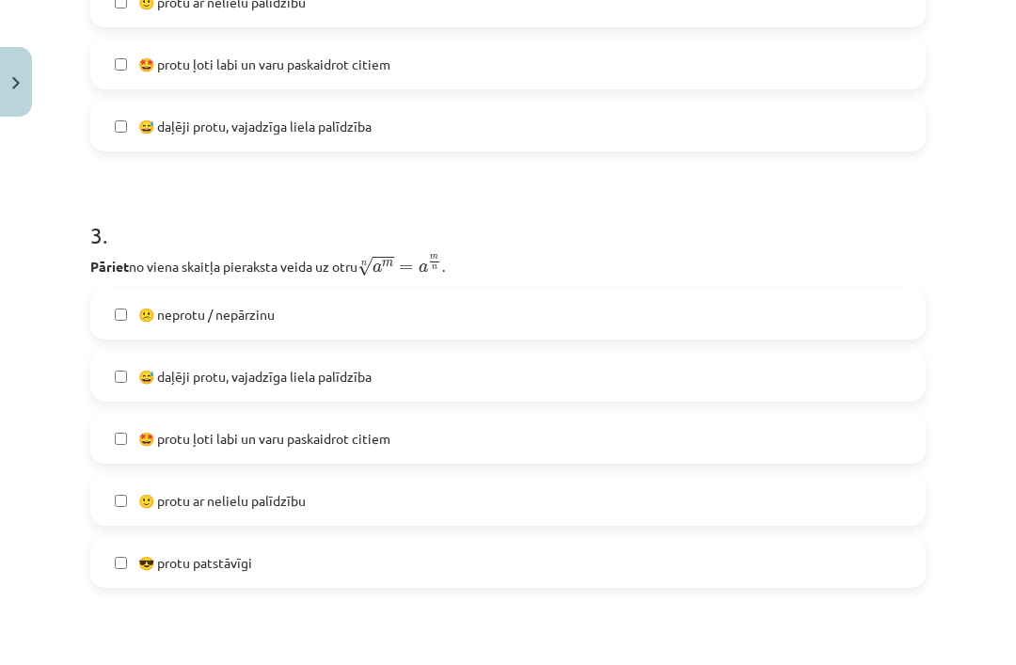
click at [97, 477] on label "🙂 protu ar nelielu palīdzību" at bounding box center [508, 500] width 832 height 47
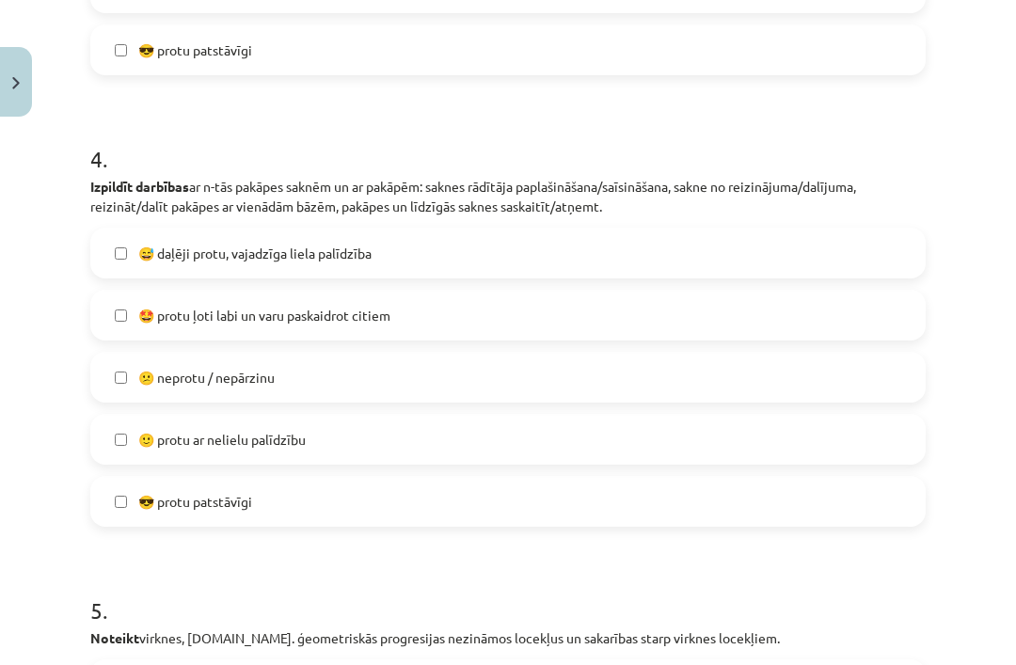
click at [100, 416] on label "🙂 protu ar nelielu palīdzību" at bounding box center [508, 439] width 832 height 47
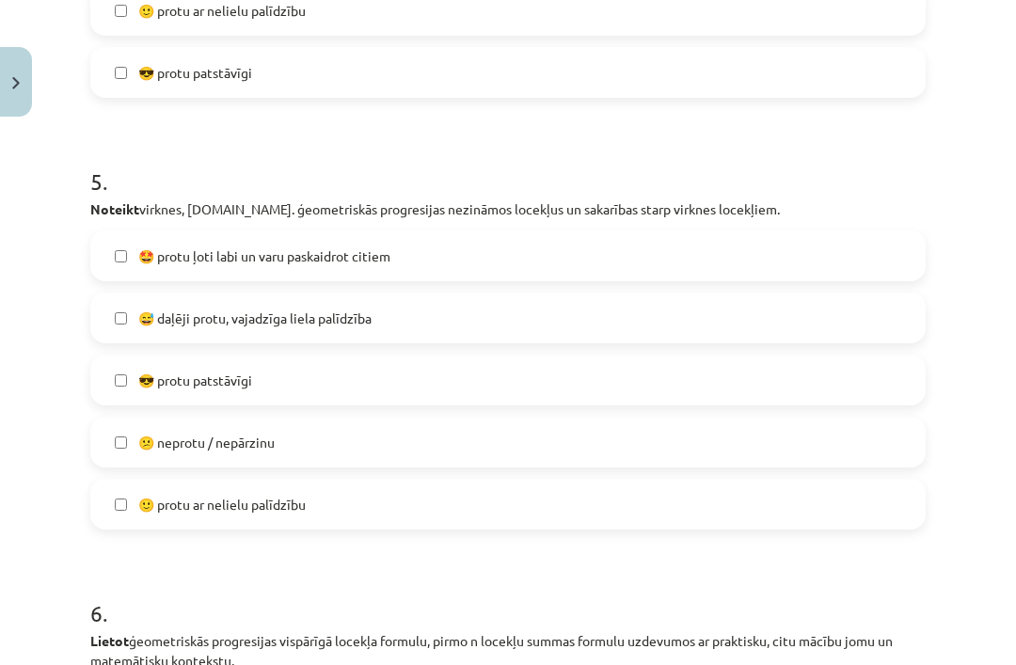
scroll to position [2048, 0]
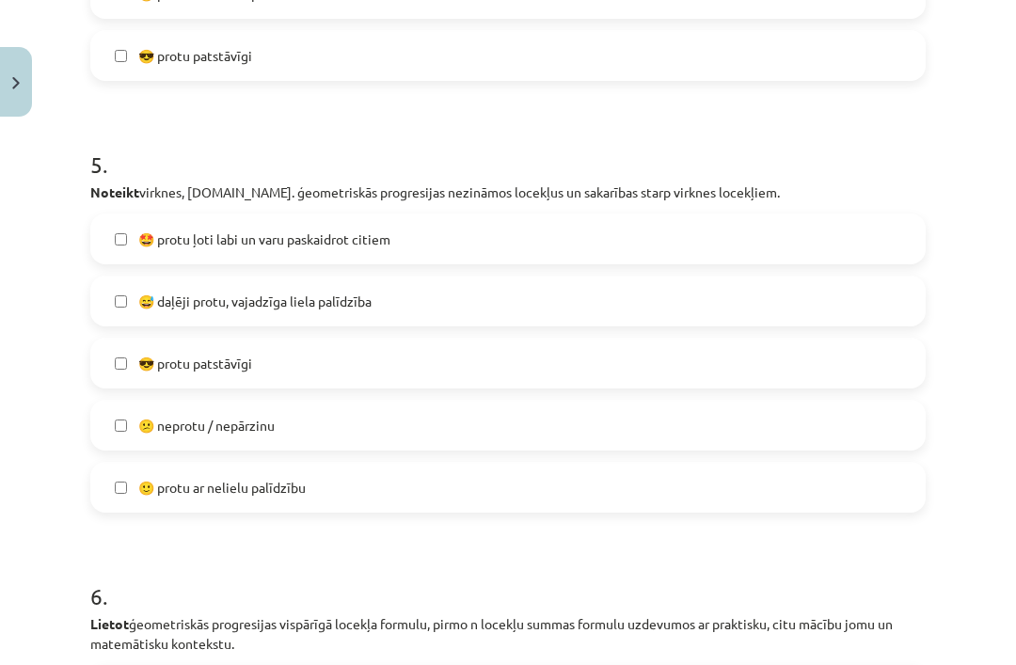
click at [99, 464] on label "🙂 protu ar nelielu palīdzību" at bounding box center [508, 487] width 832 height 47
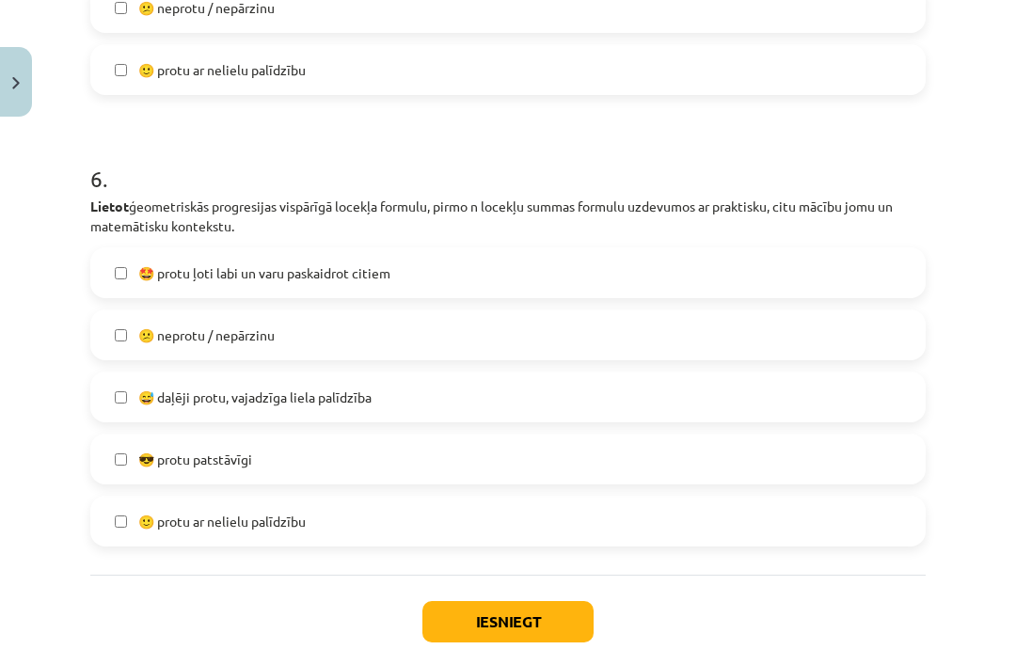
scroll to position [2464, 0]
click at [97, 499] on label "🙂 protu ar nelielu palīdzību" at bounding box center [508, 522] width 832 height 47
click at [462, 602] on button "Iesniegt" at bounding box center [507, 622] width 171 height 41
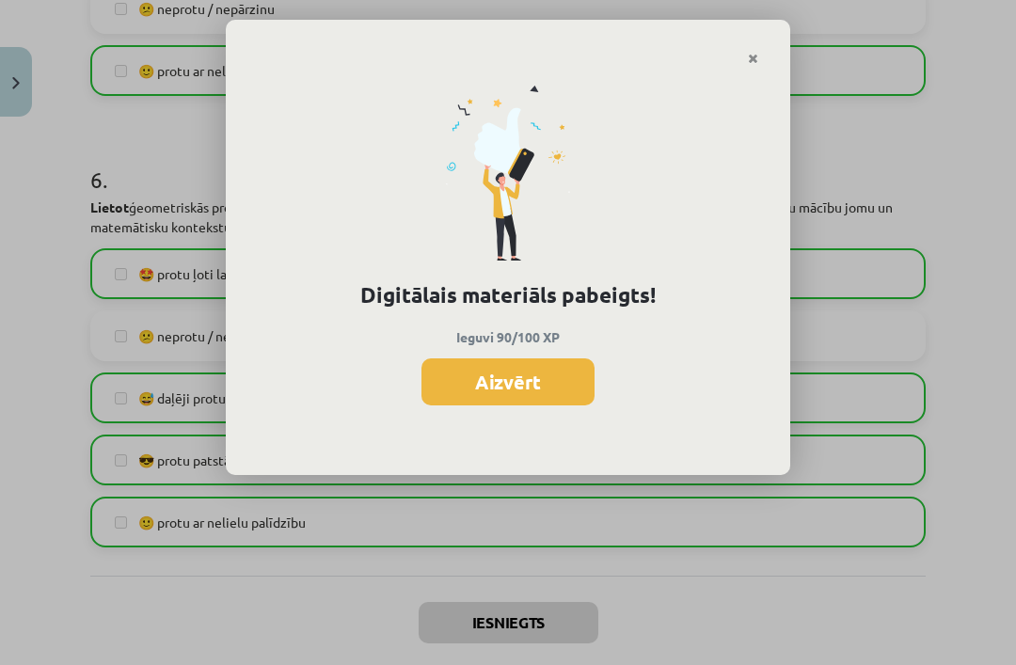
click at [471, 385] on button "Aizvērt" at bounding box center [508, 382] width 173 height 47
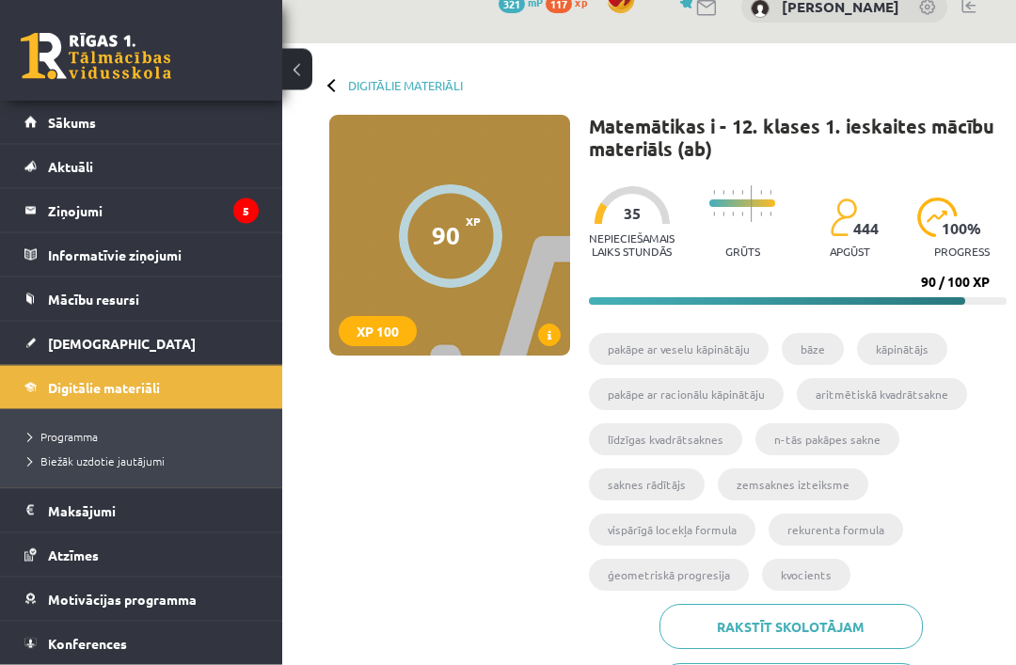
scroll to position [29, 0]
click at [67, 217] on legend "Ziņojumi 5" at bounding box center [153, 210] width 211 height 43
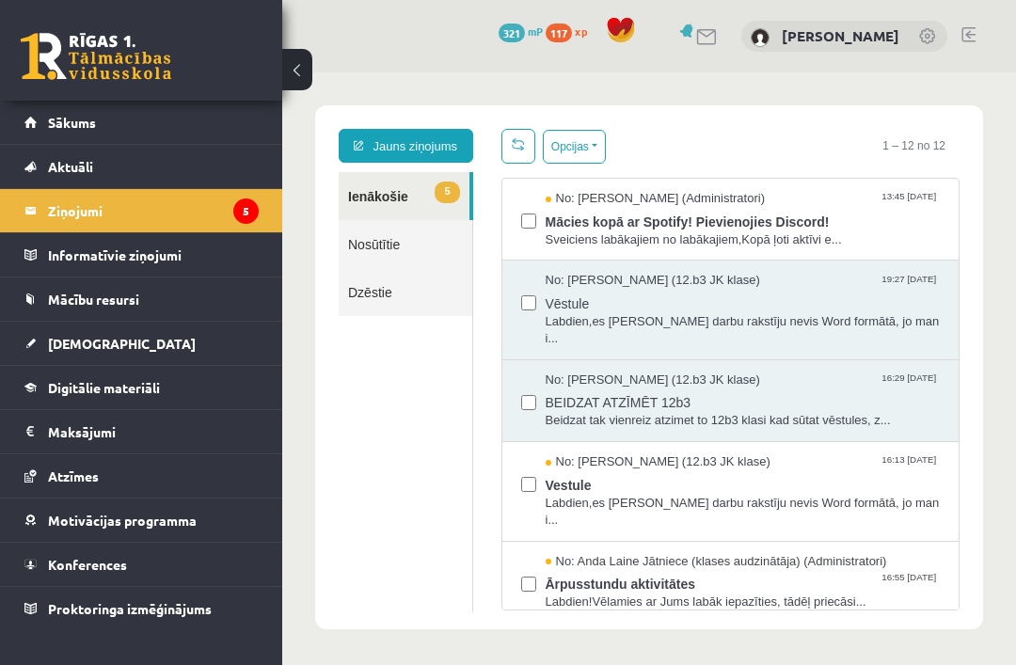
click at [44, 127] on link "Sākums" at bounding box center [141, 122] width 234 height 43
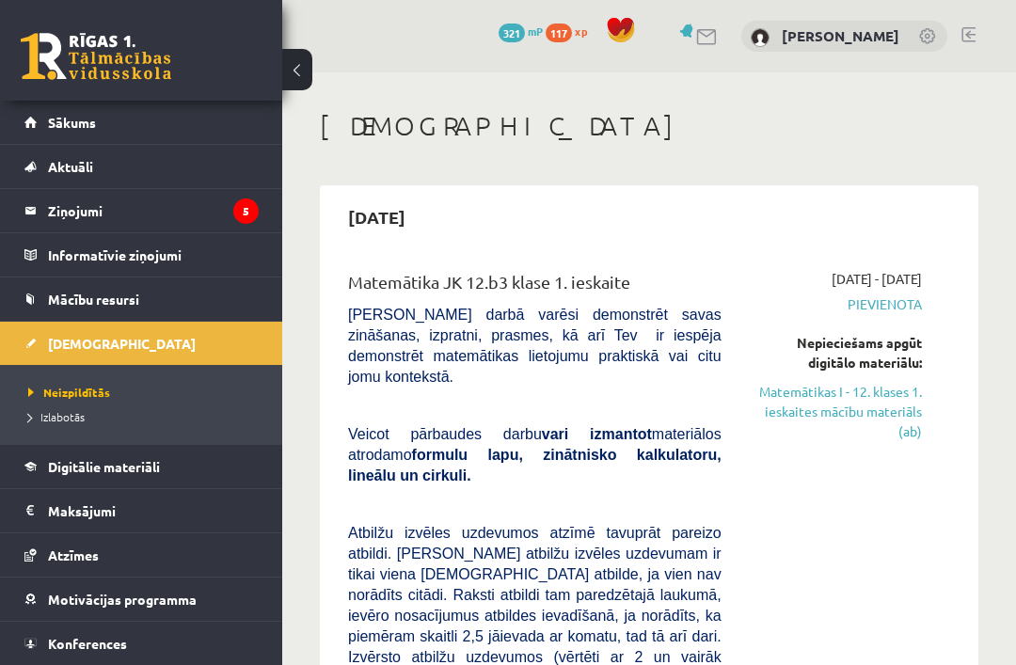
scroll to position [97, 0]
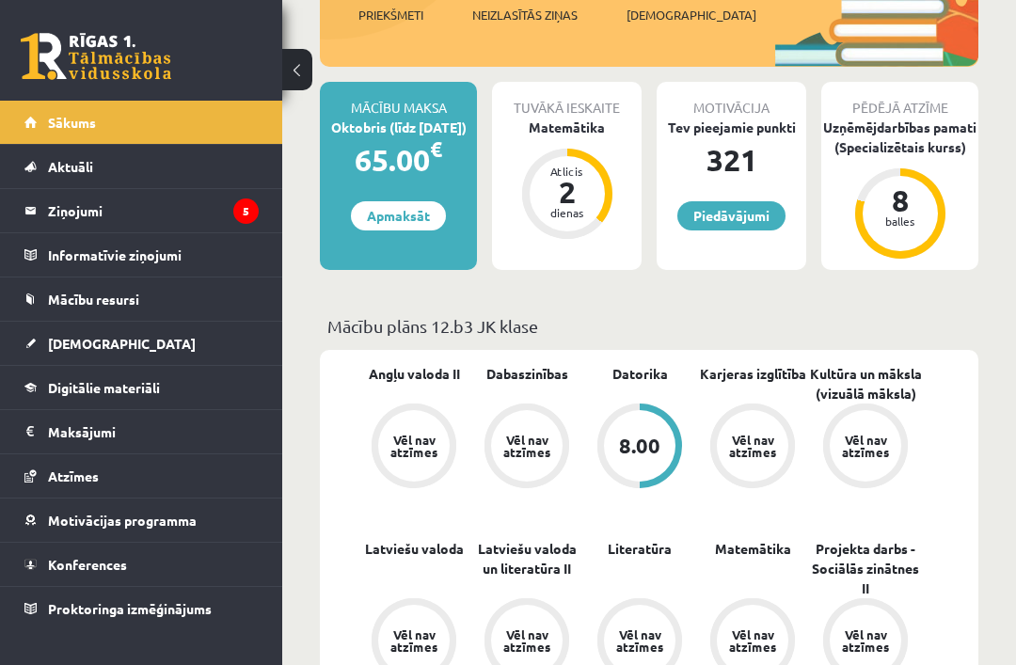
scroll to position [343, 0]
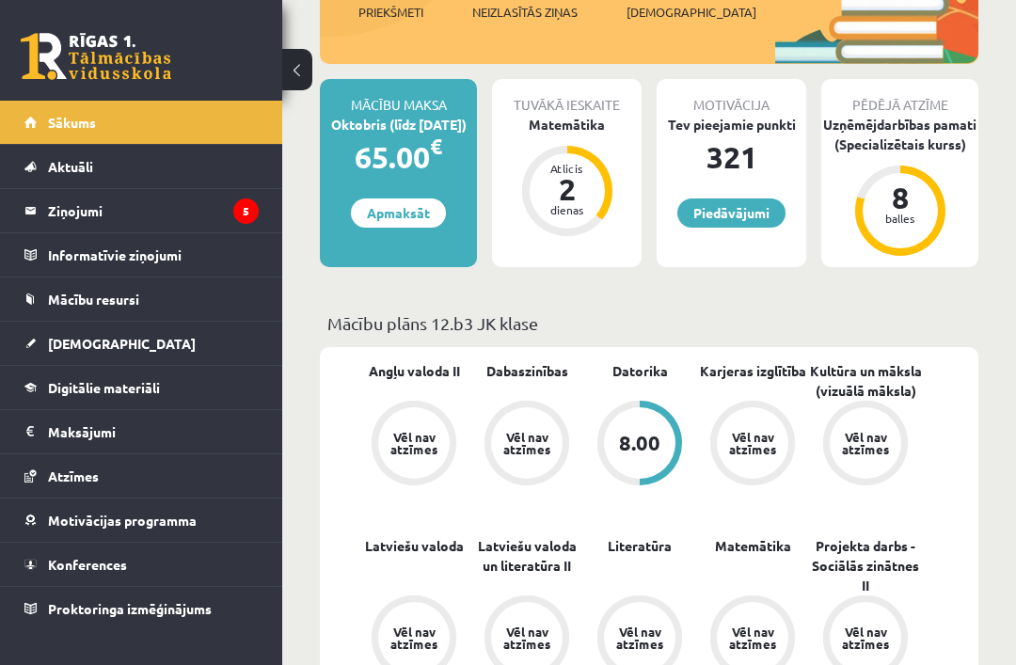
click at [558, 204] on div "dienas" at bounding box center [567, 209] width 56 height 11
